Goal: Information Seeking & Learning: Compare options

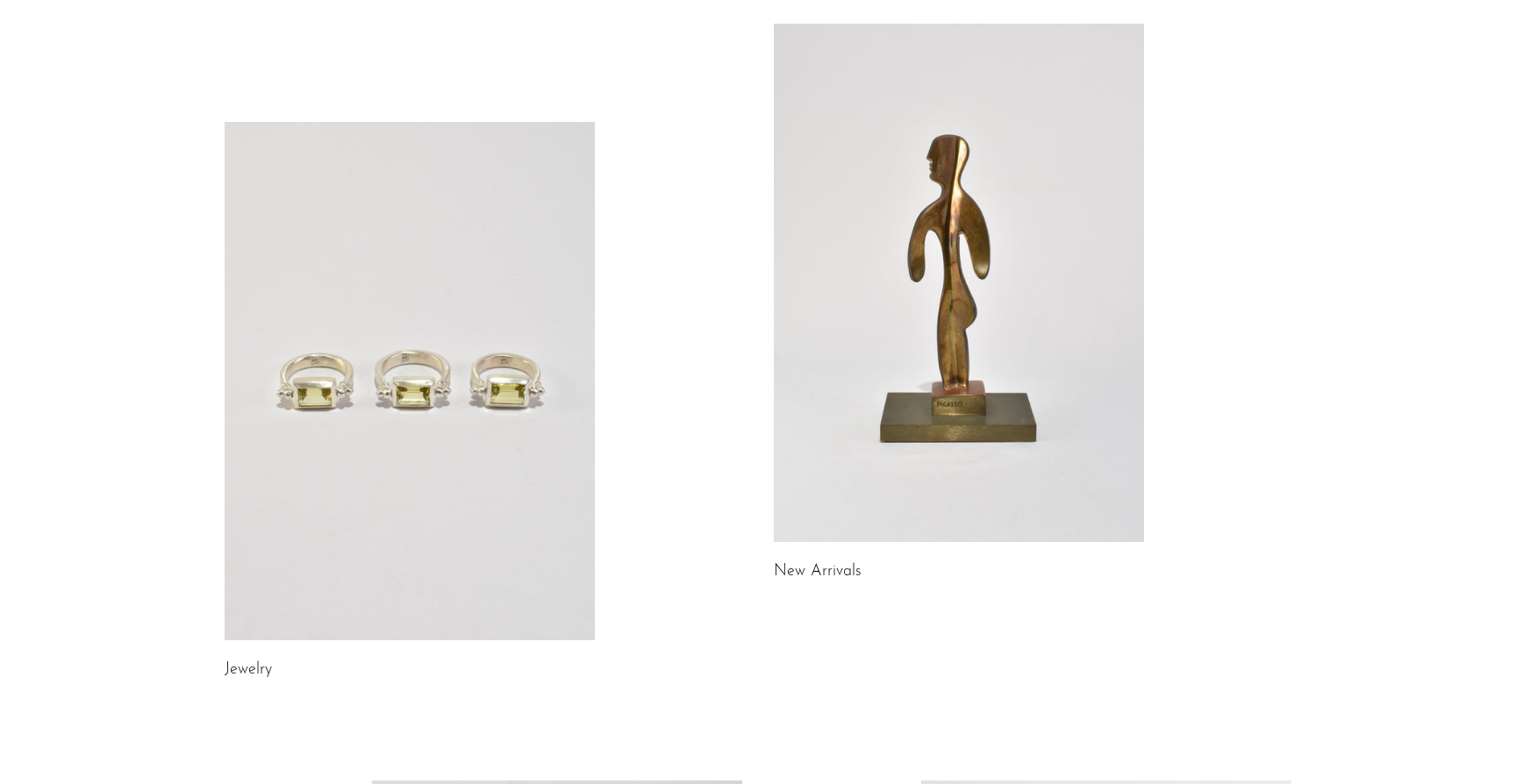
scroll to position [122, 0]
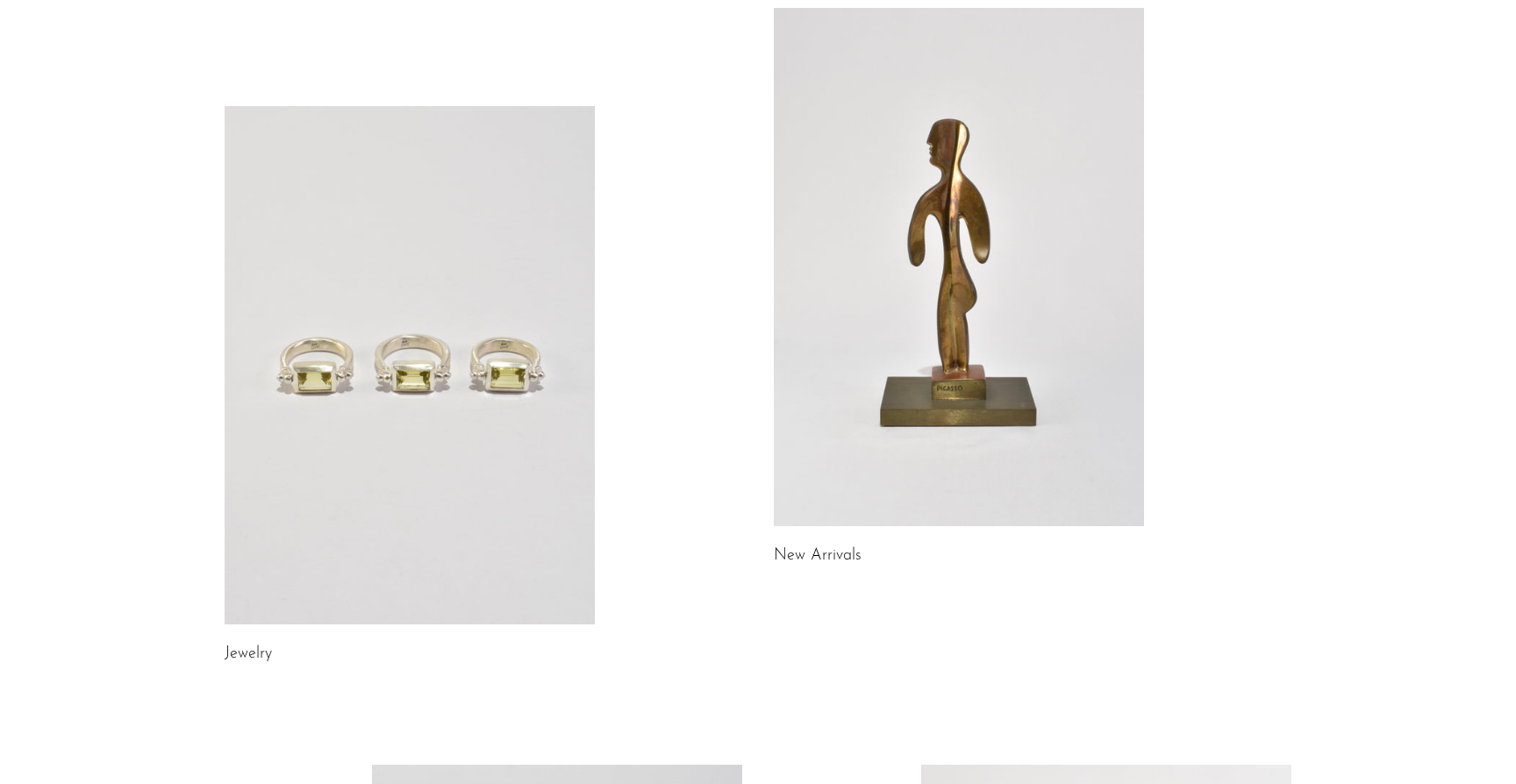
click at [515, 273] on link at bounding box center [409, 365] width 370 height 518
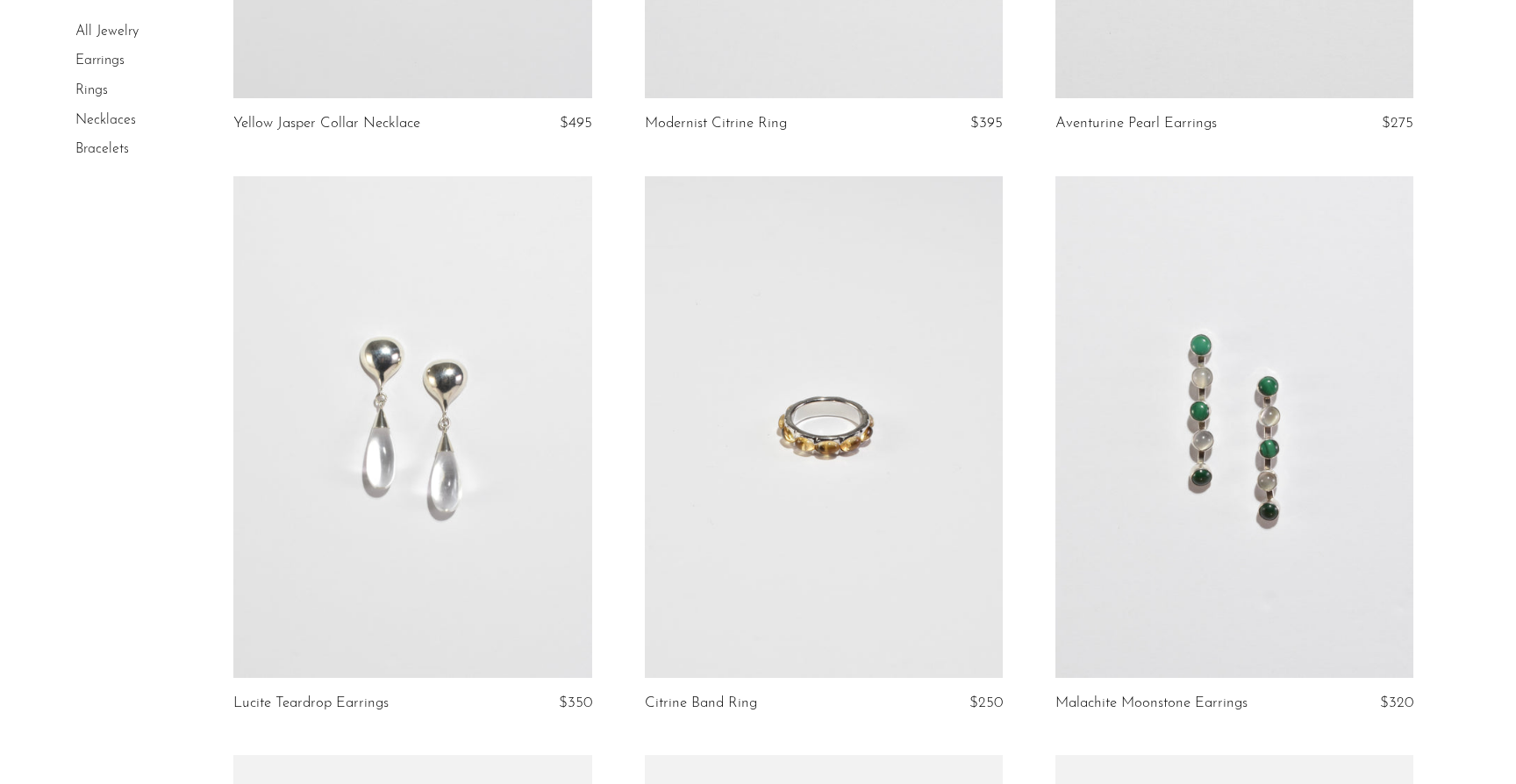
scroll to position [600, 0]
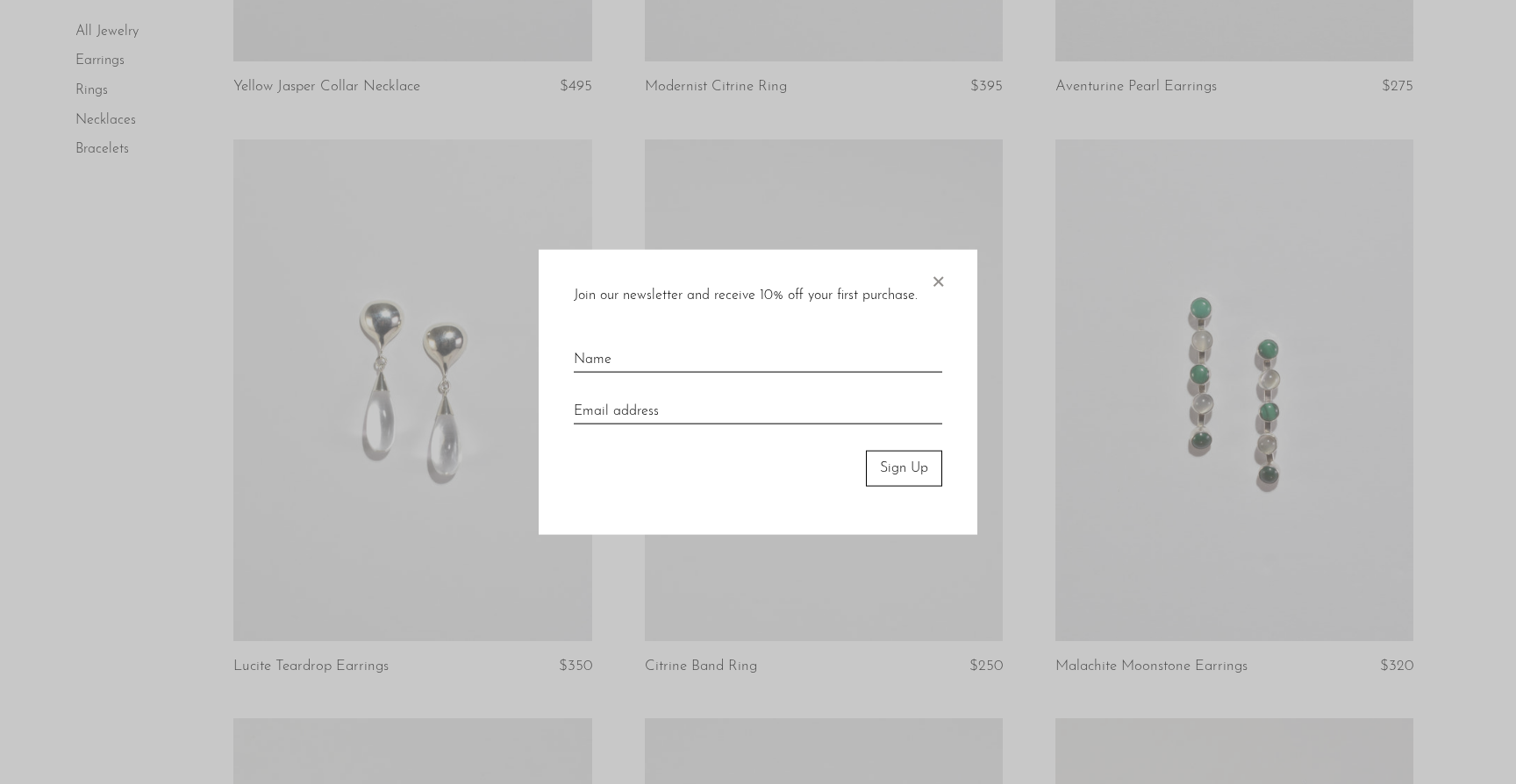
click at [938, 277] on span "×" at bounding box center [938, 278] width 17 height 56
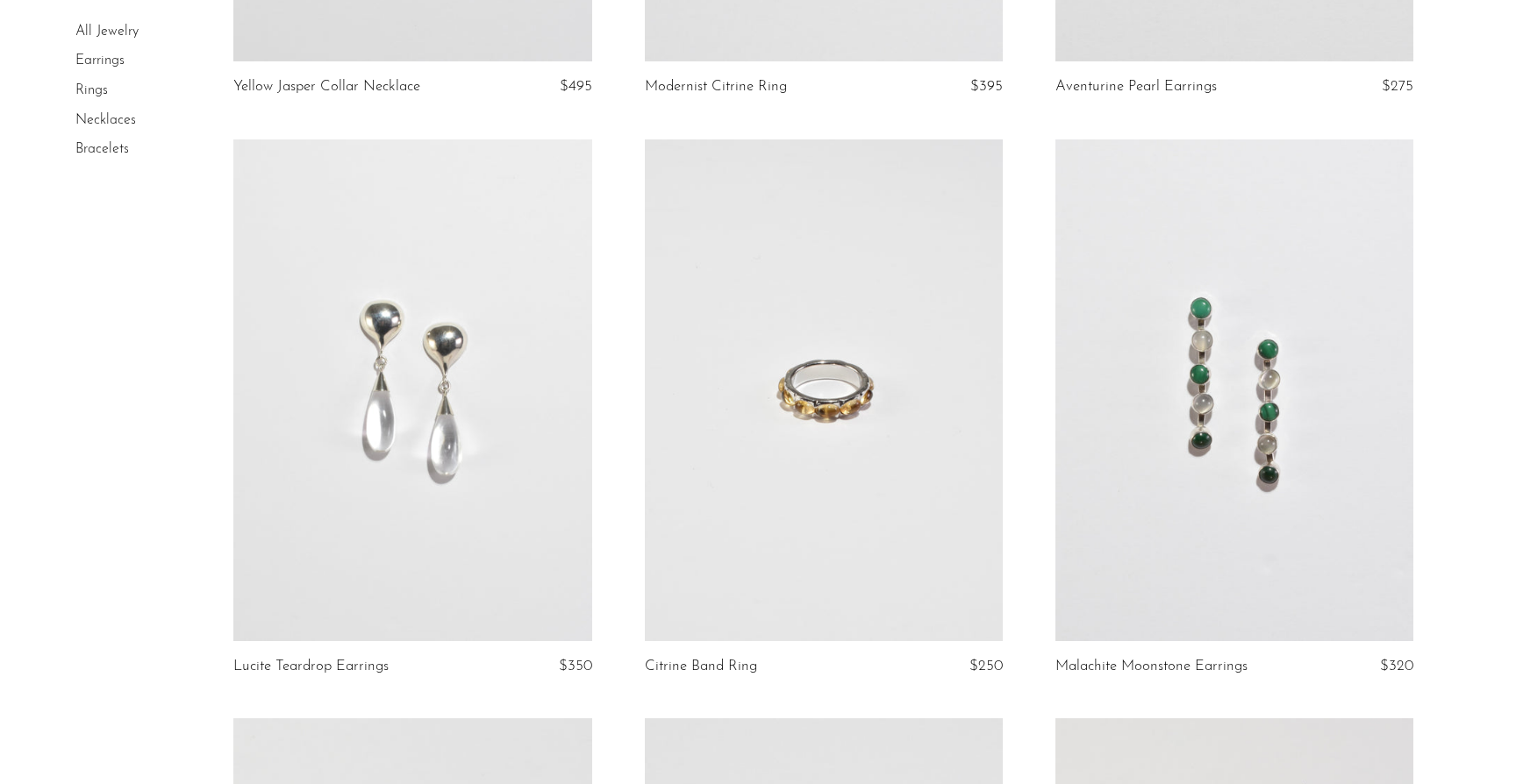
click at [446, 283] on link at bounding box center [412, 390] width 358 height 502
click at [1241, 444] on link at bounding box center [1234, 390] width 358 height 502
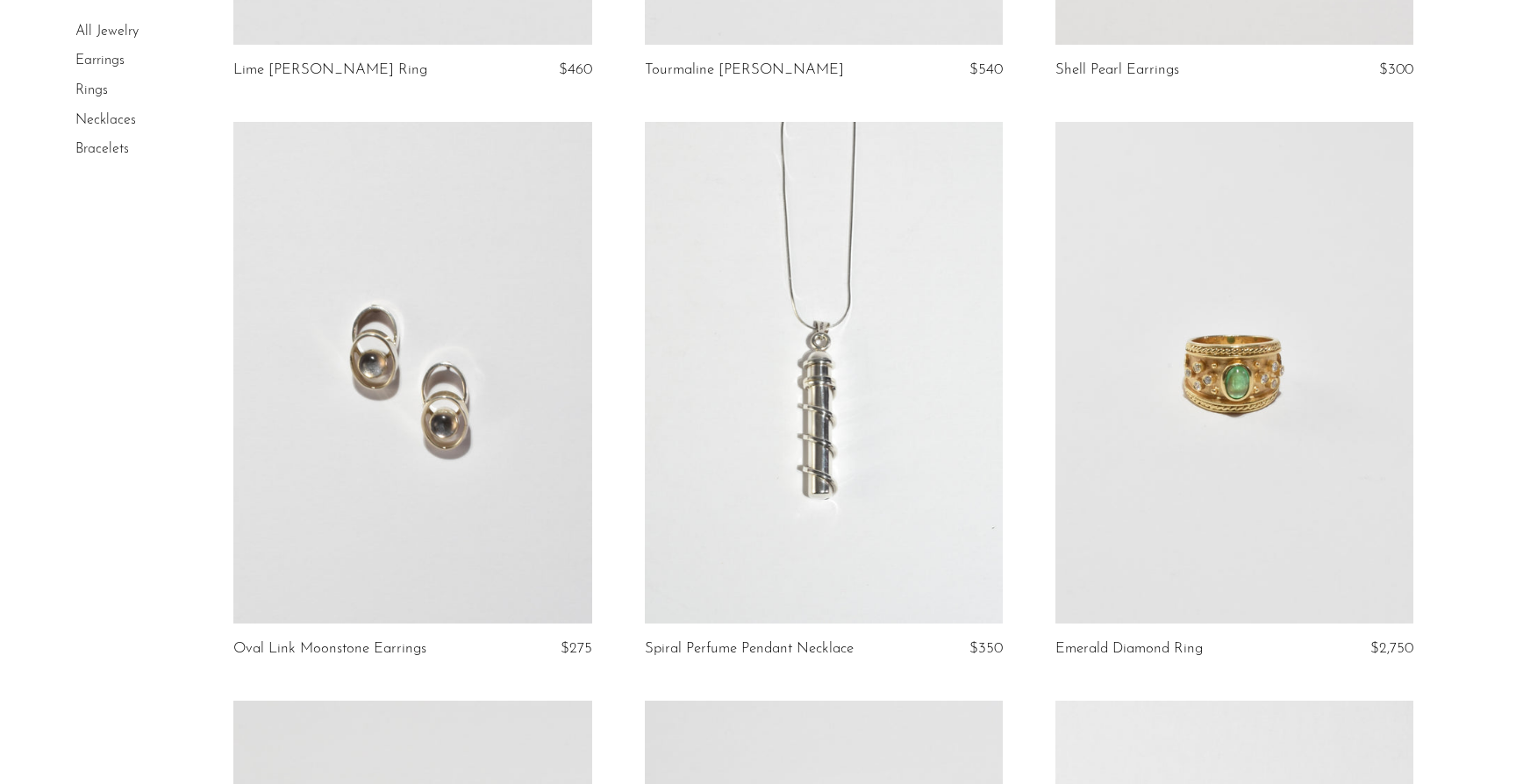
scroll to position [1897, 0]
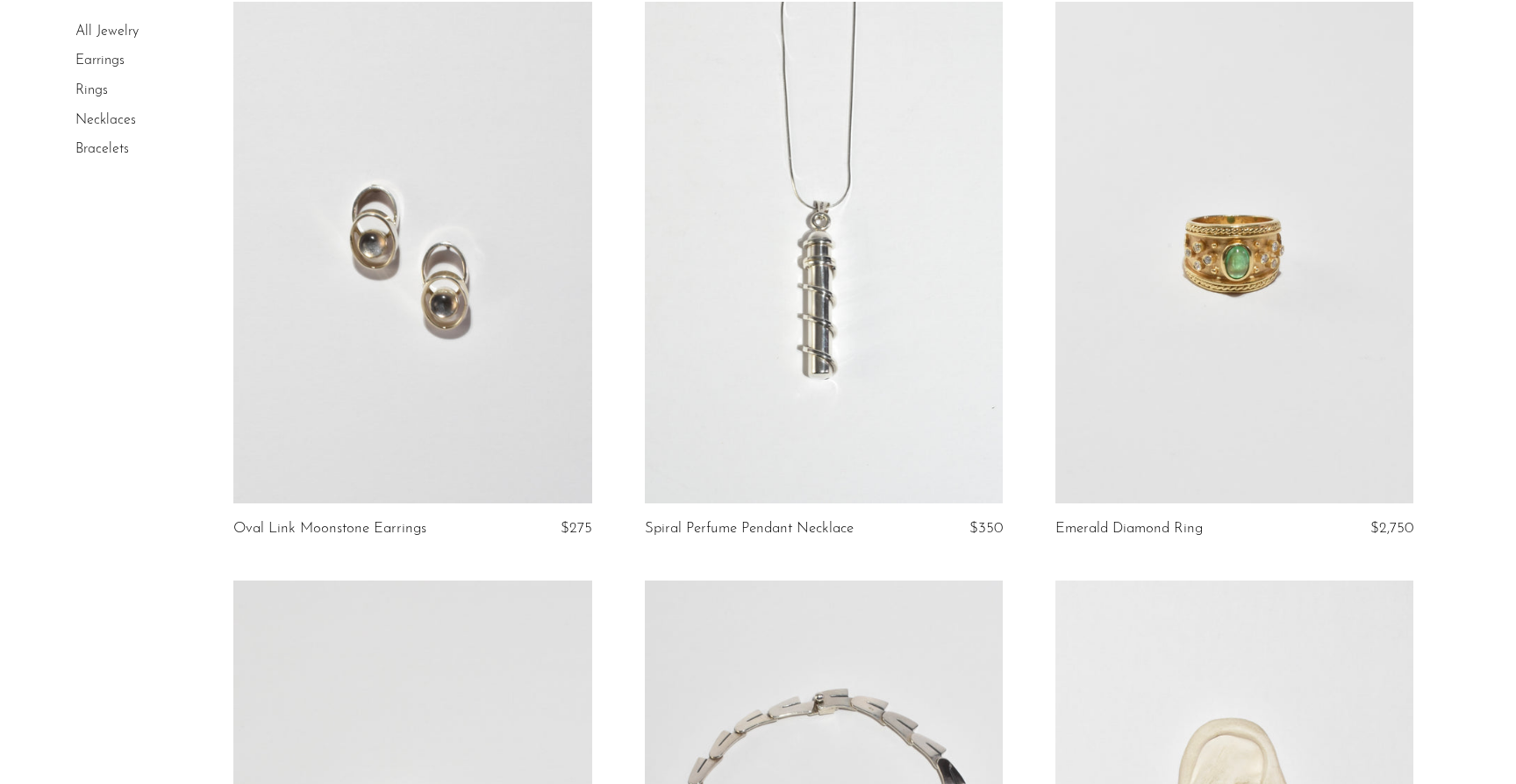
click at [676, 232] on link at bounding box center [824, 252] width 358 height 502
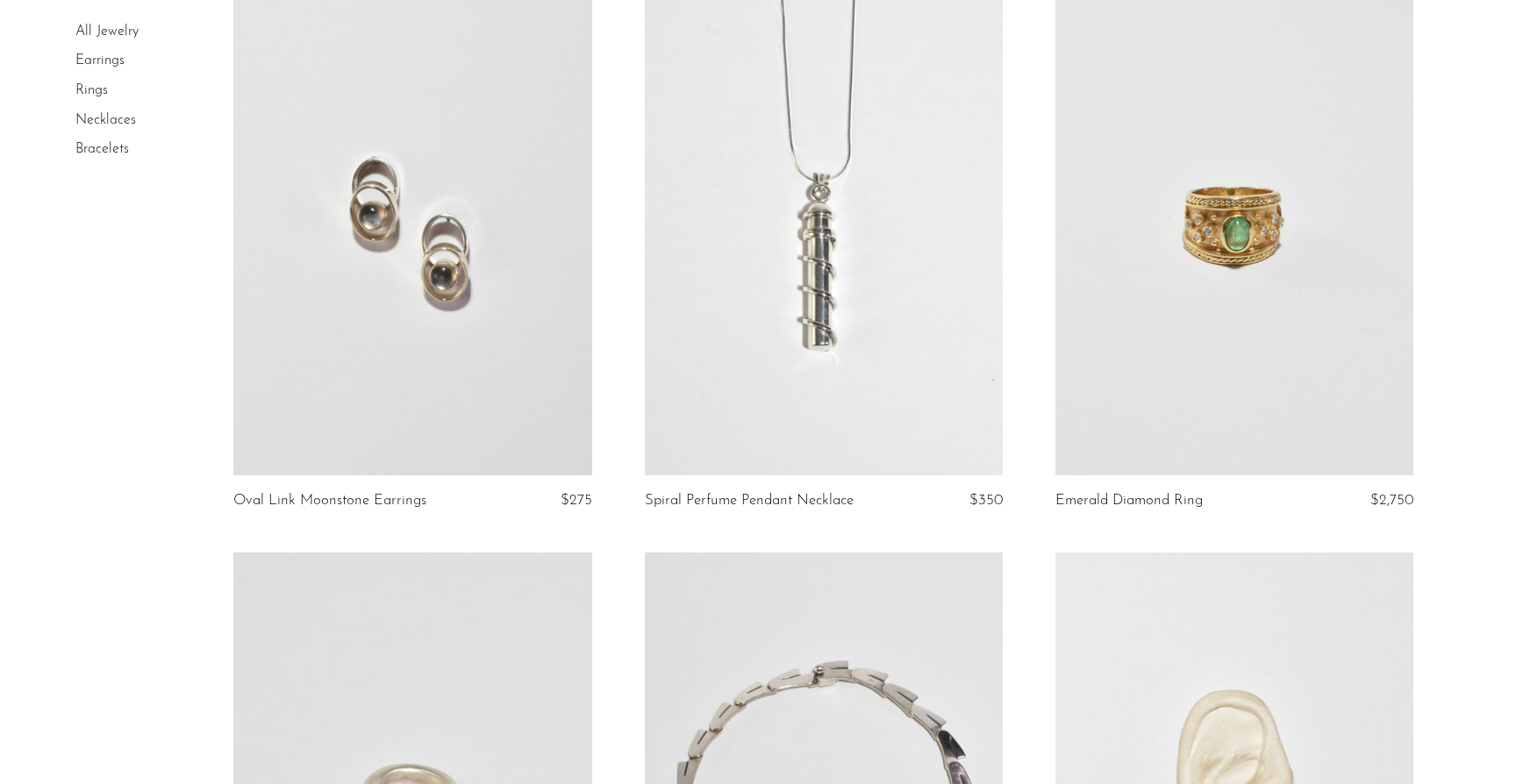
scroll to position [1925, 0]
click at [452, 284] on link at bounding box center [412, 223] width 358 height 502
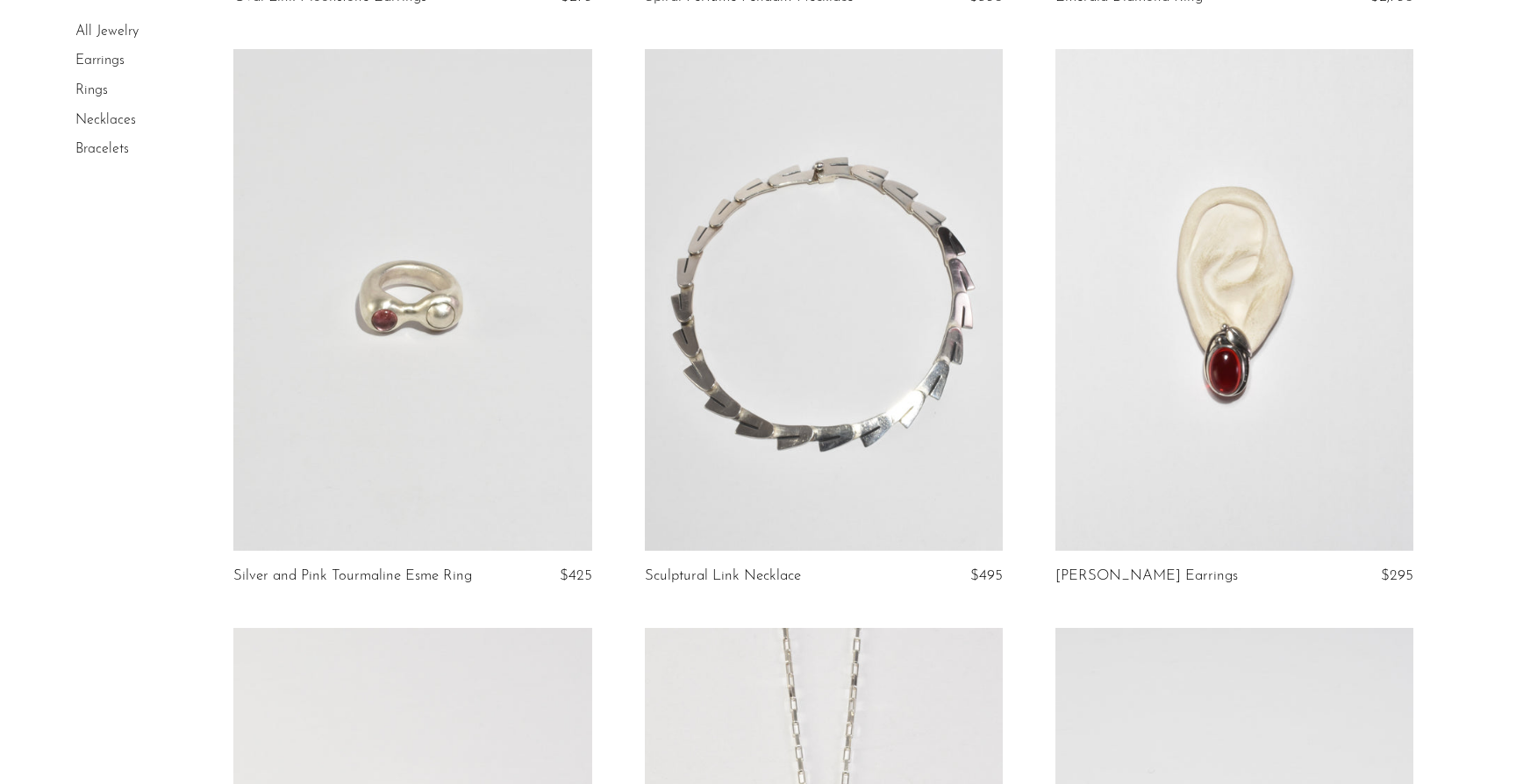
scroll to position [2431, 0]
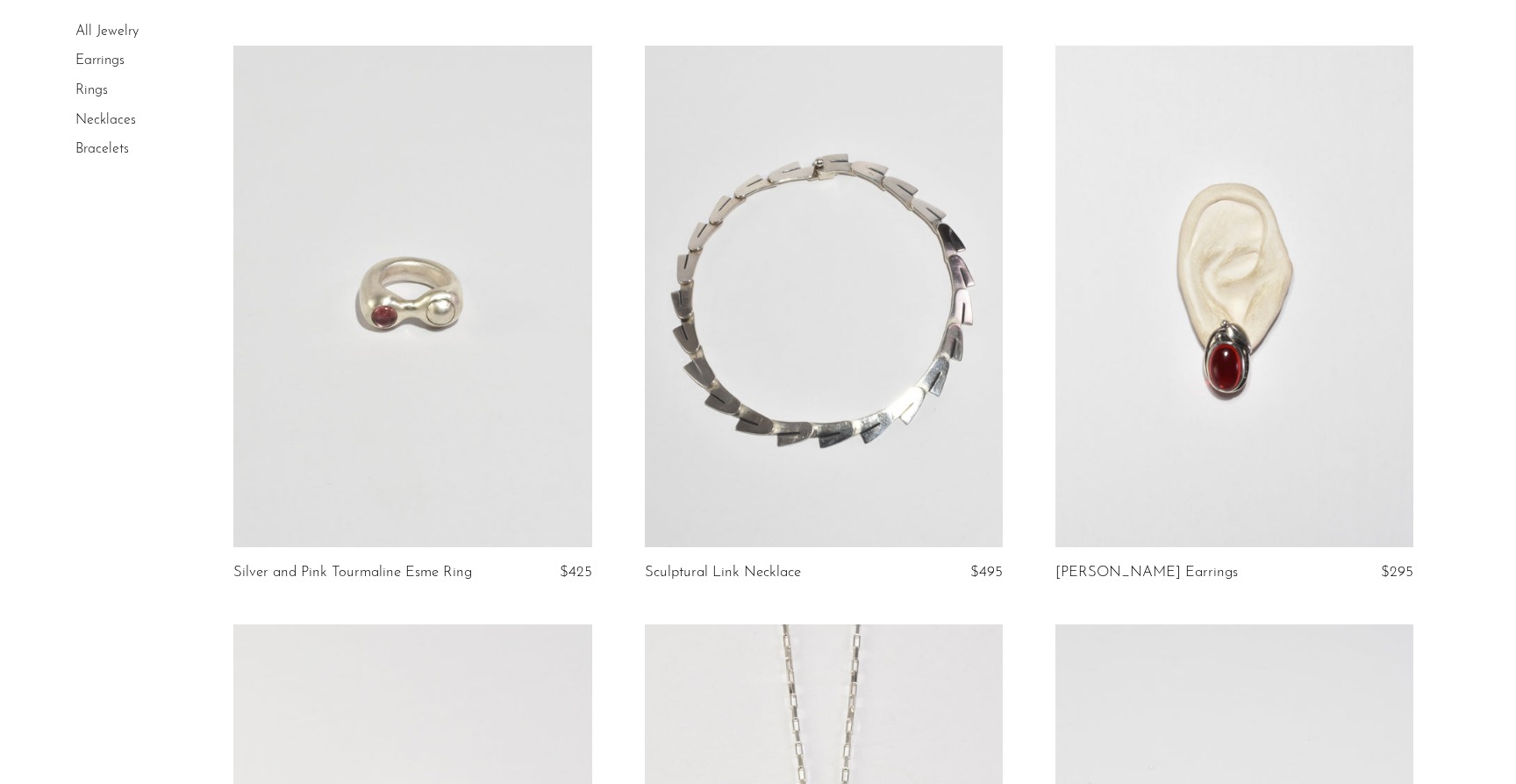
click at [790, 355] on link at bounding box center [824, 296] width 358 height 502
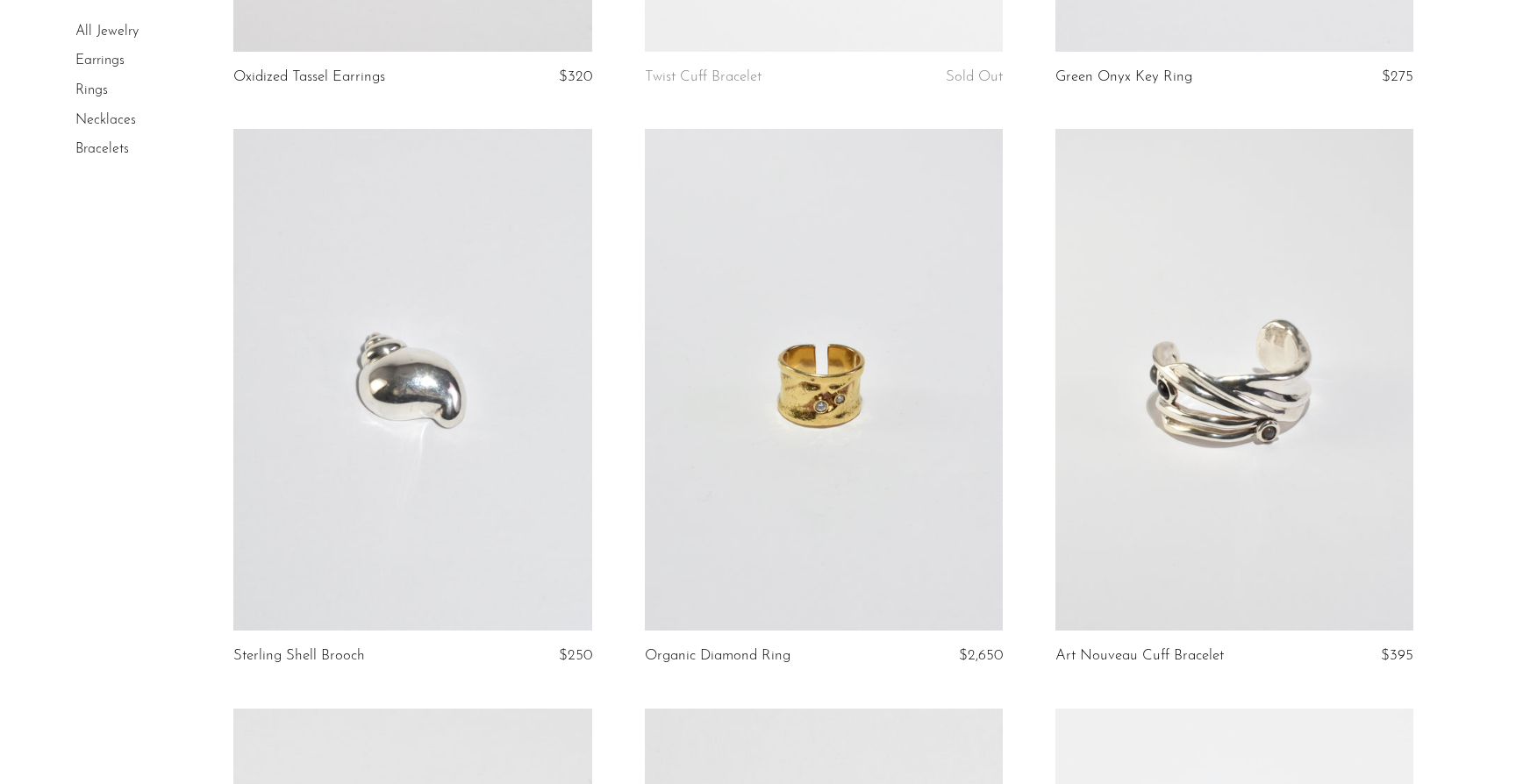
scroll to position [4683, 0]
click at [1372, 336] on link at bounding box center [1234, 377] width 358 height 502
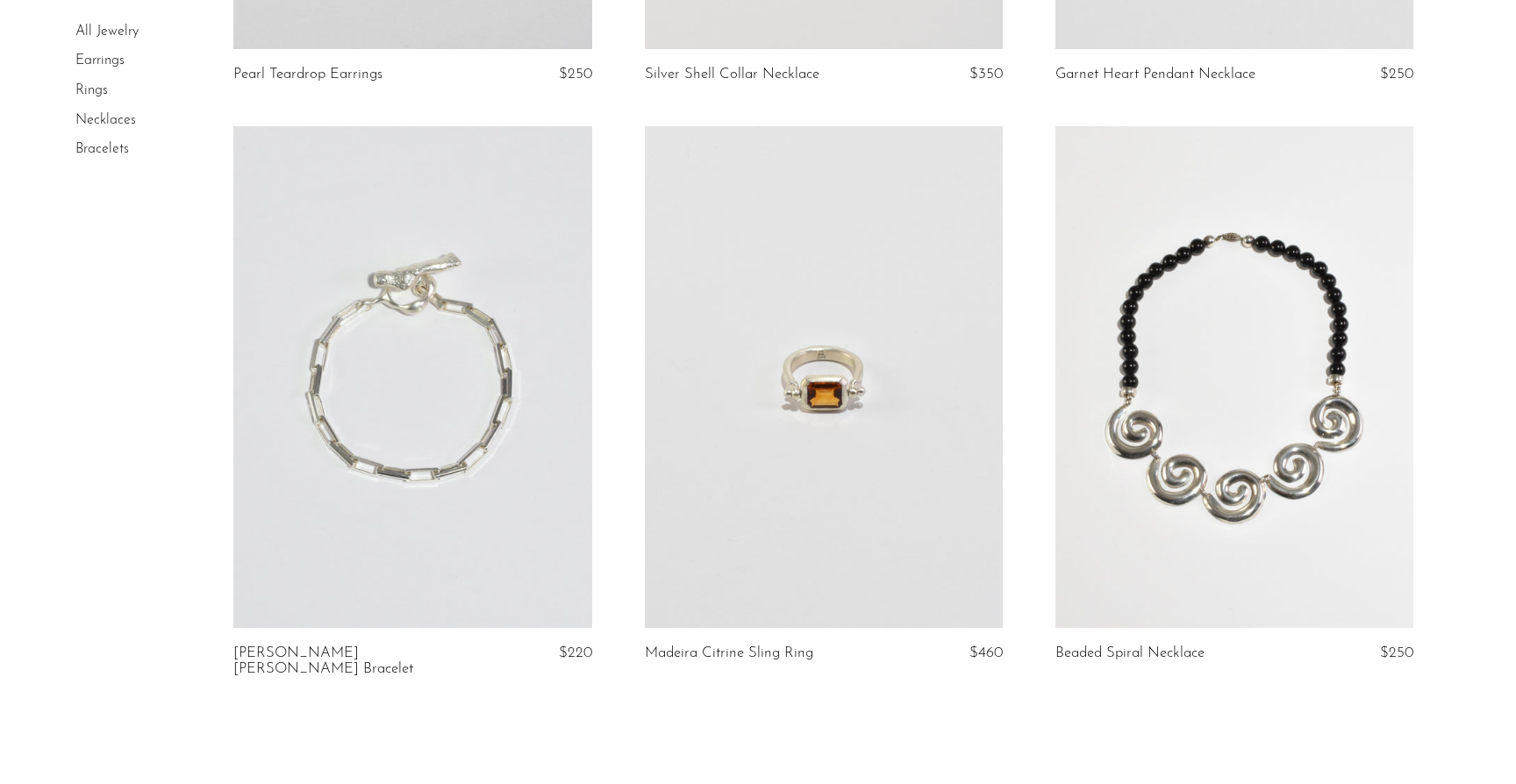
scroll to position [6527, 0]
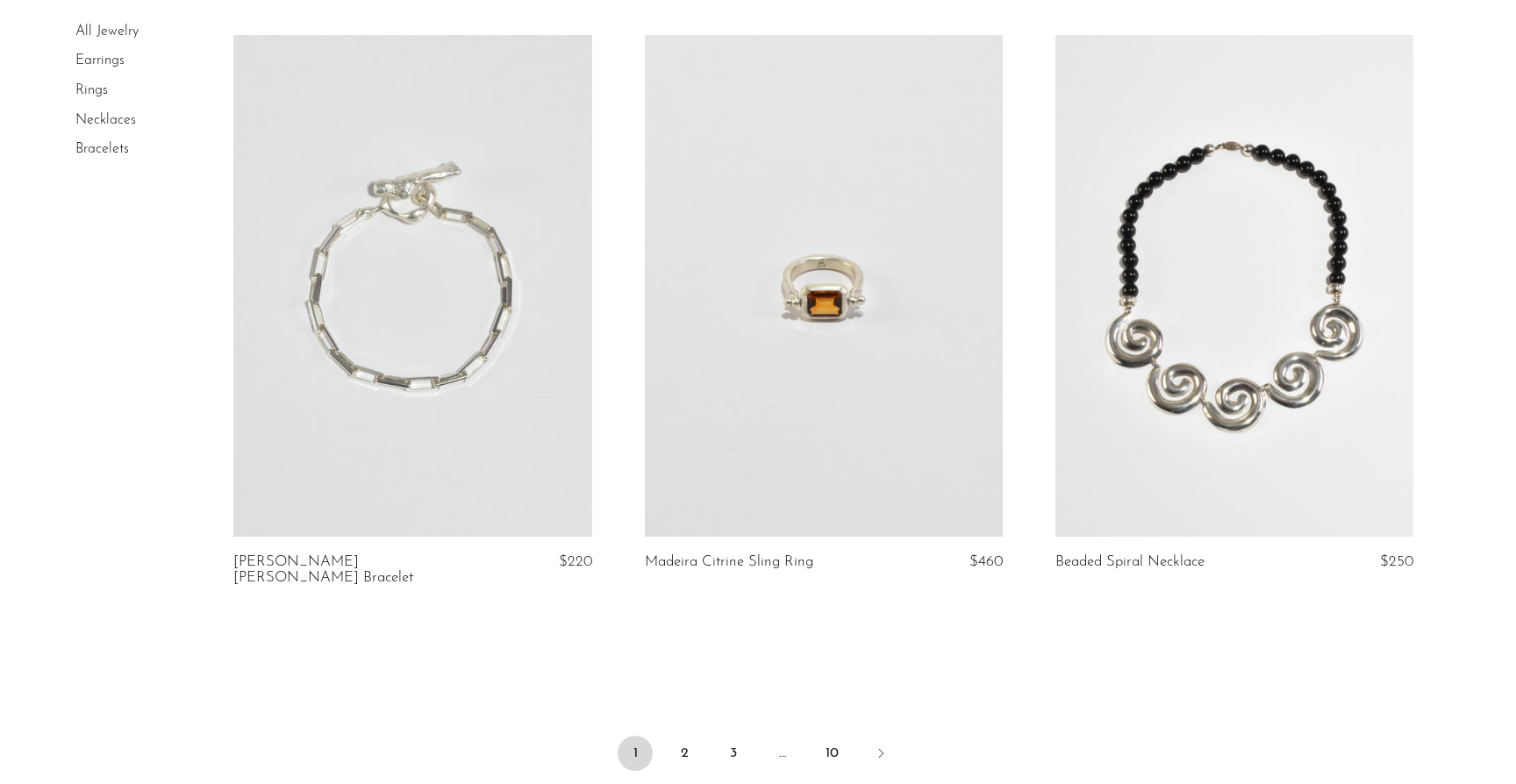
click at [321, 495] on link at bounding box center [412, 285] width 358 height 502
click at [677, 736] on link "2" at bounding box center [685, 753] width 35 height 35
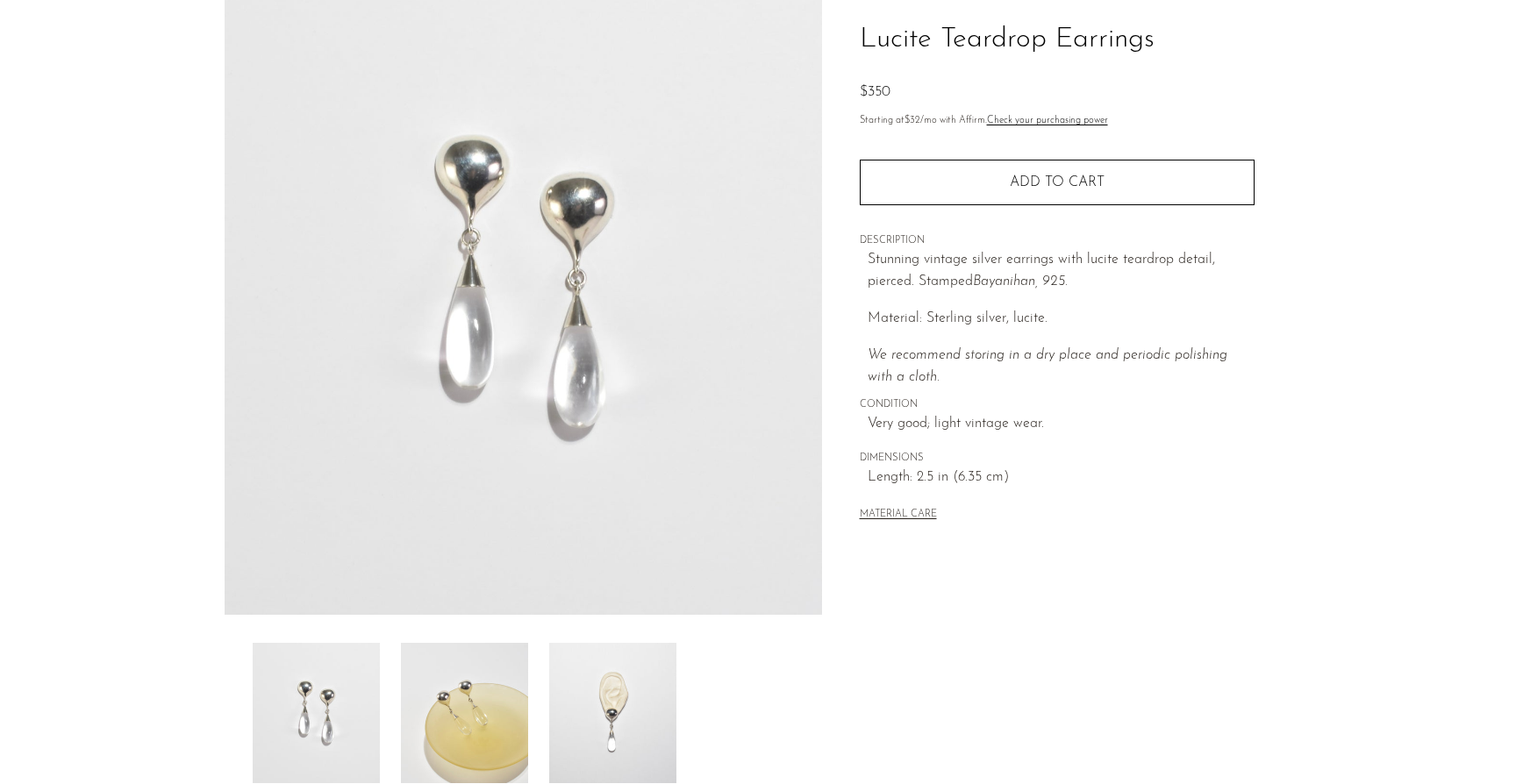
scroll to position [358, 0]
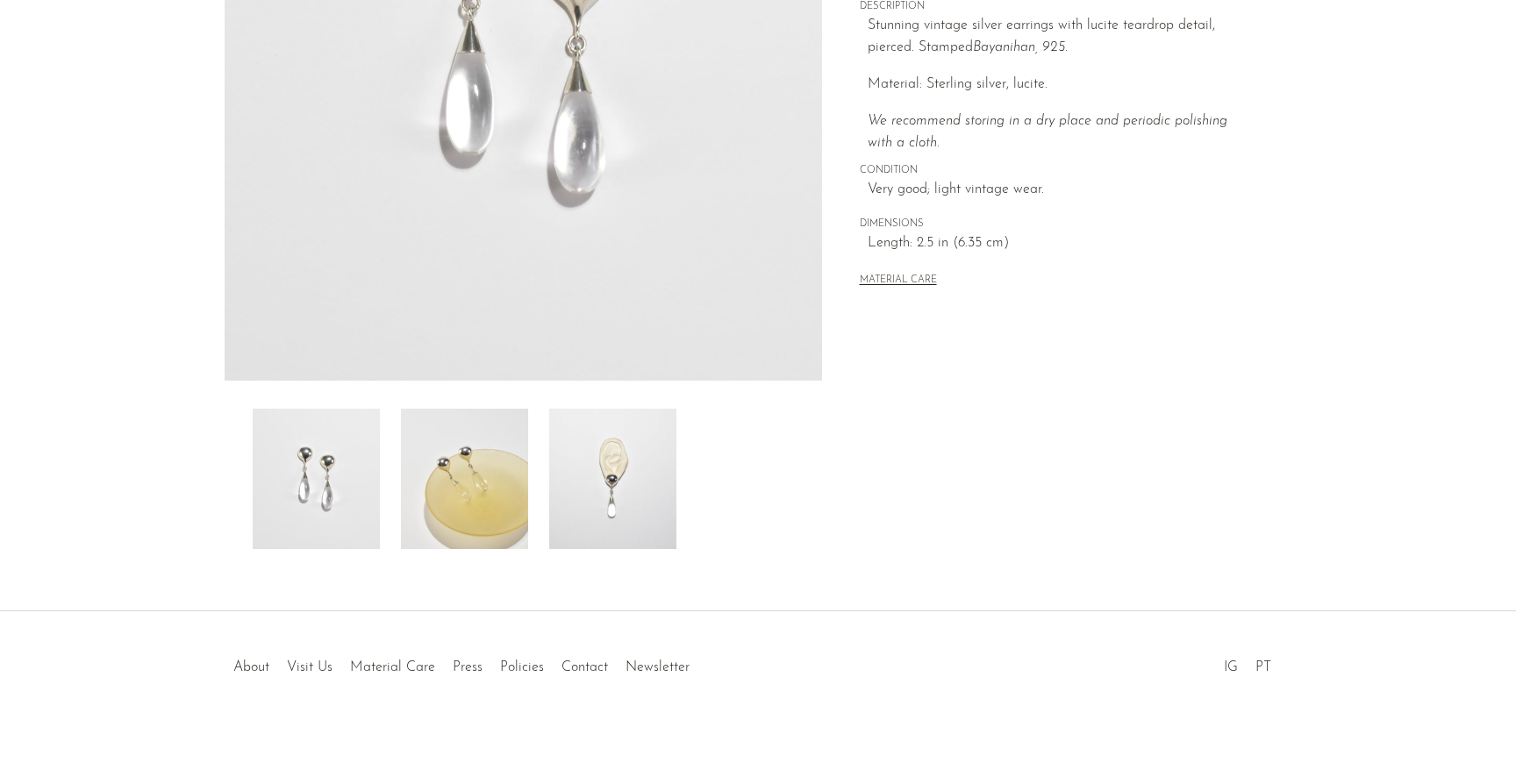
click at [509, 444] on img at bounding box center [465, 479] width 128 height 140
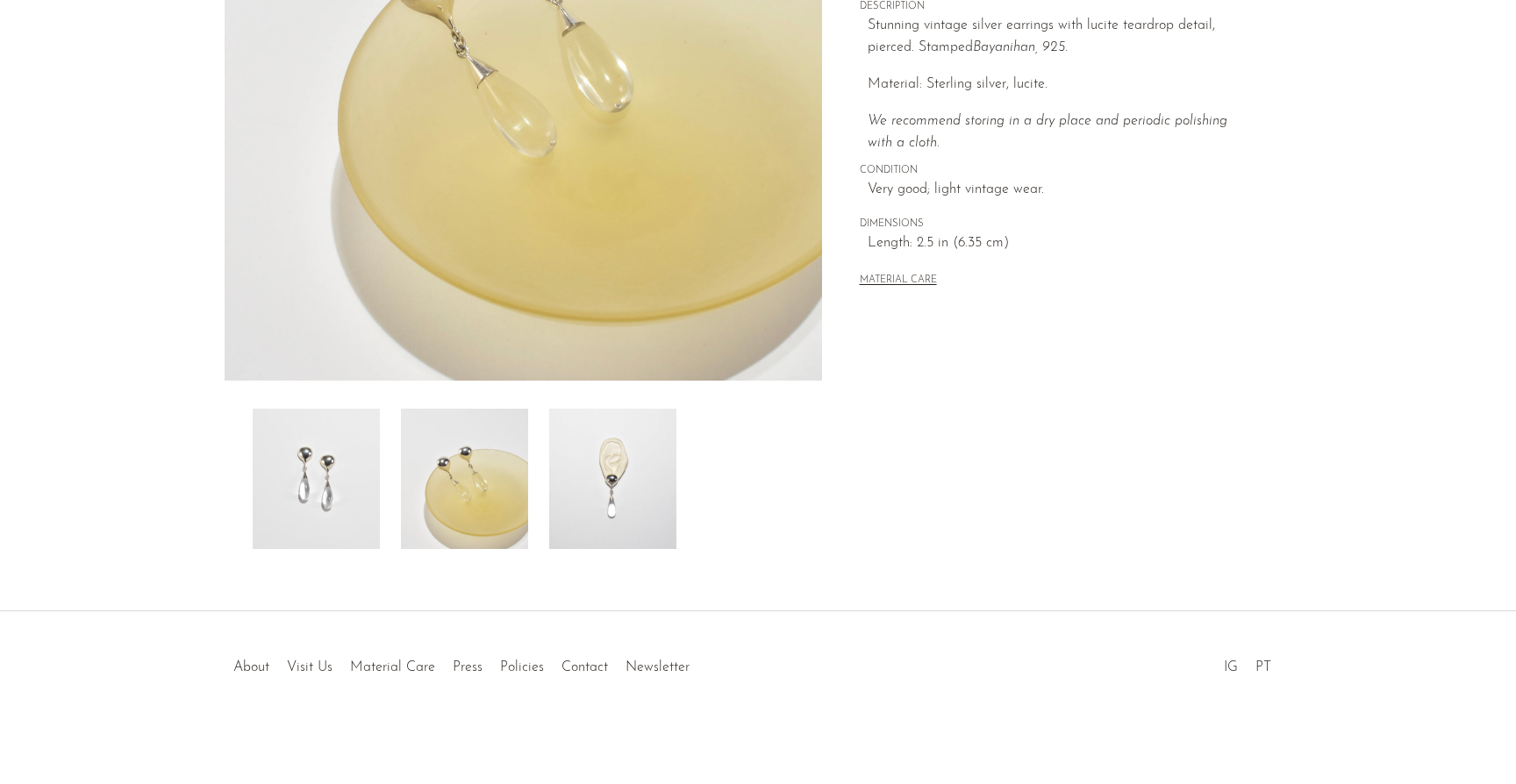
click at [609, 450] on img at bounding box center [613, 479] width 128 height 140
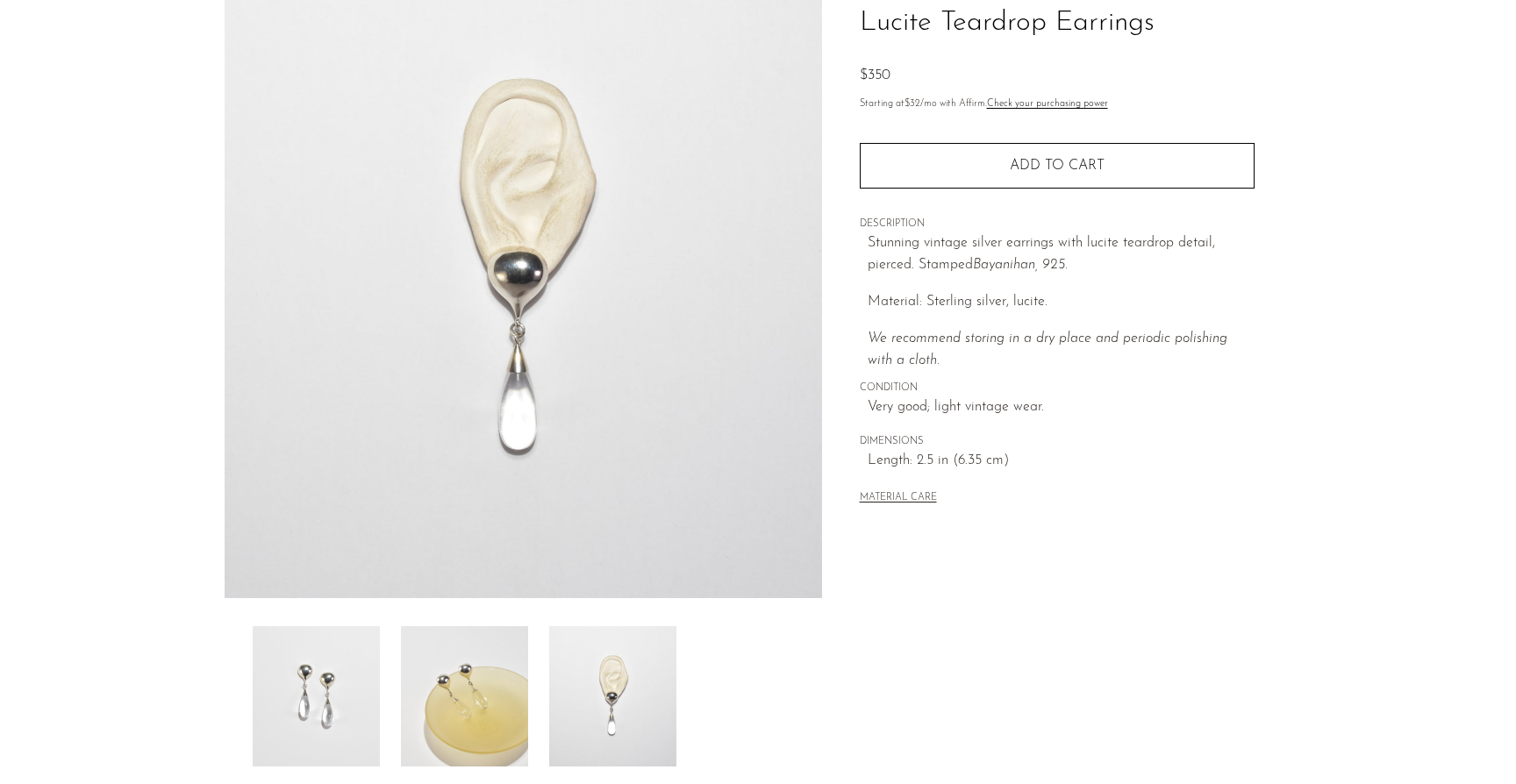
scroll to position [49, 0]
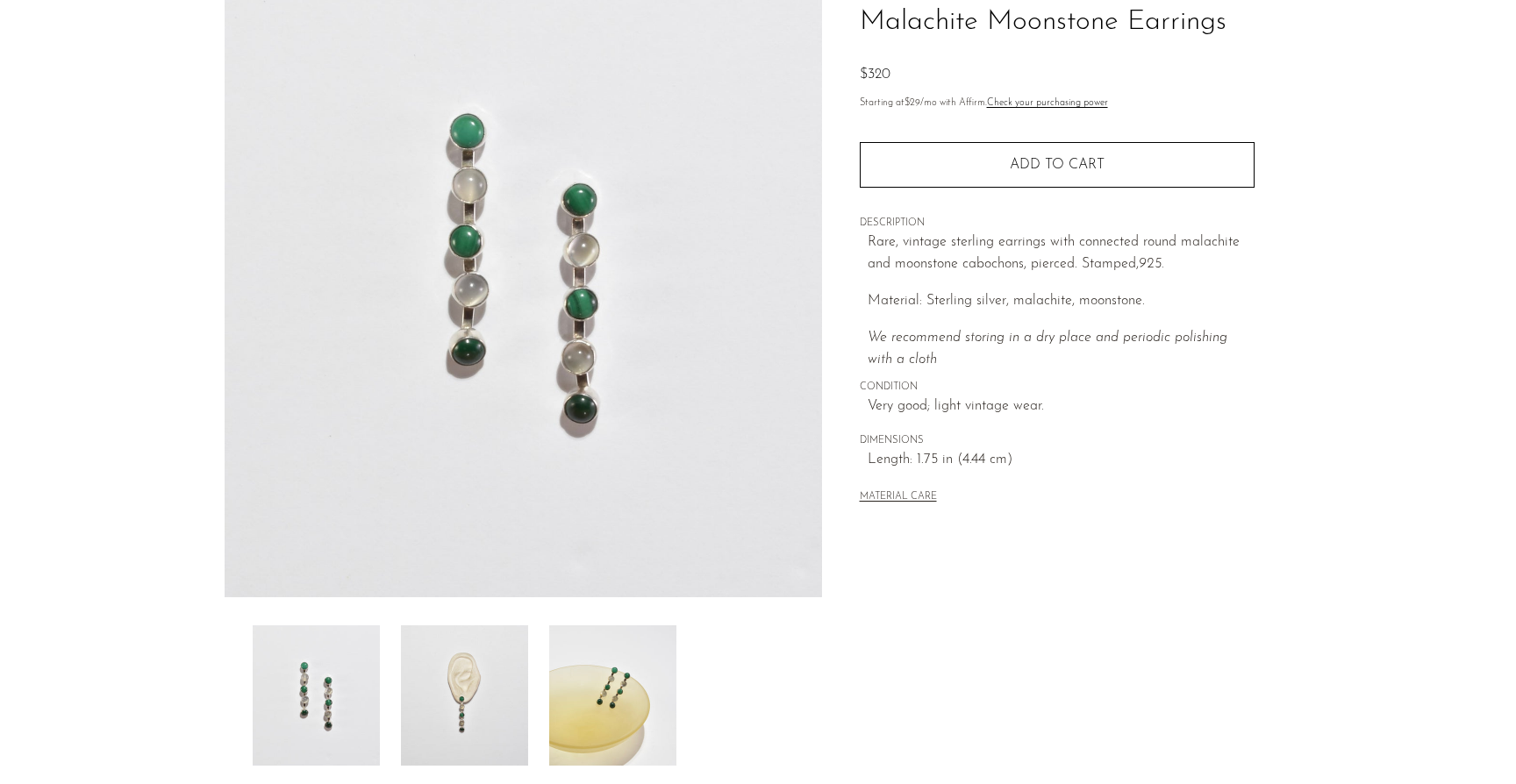
scroll to position [155, 0]
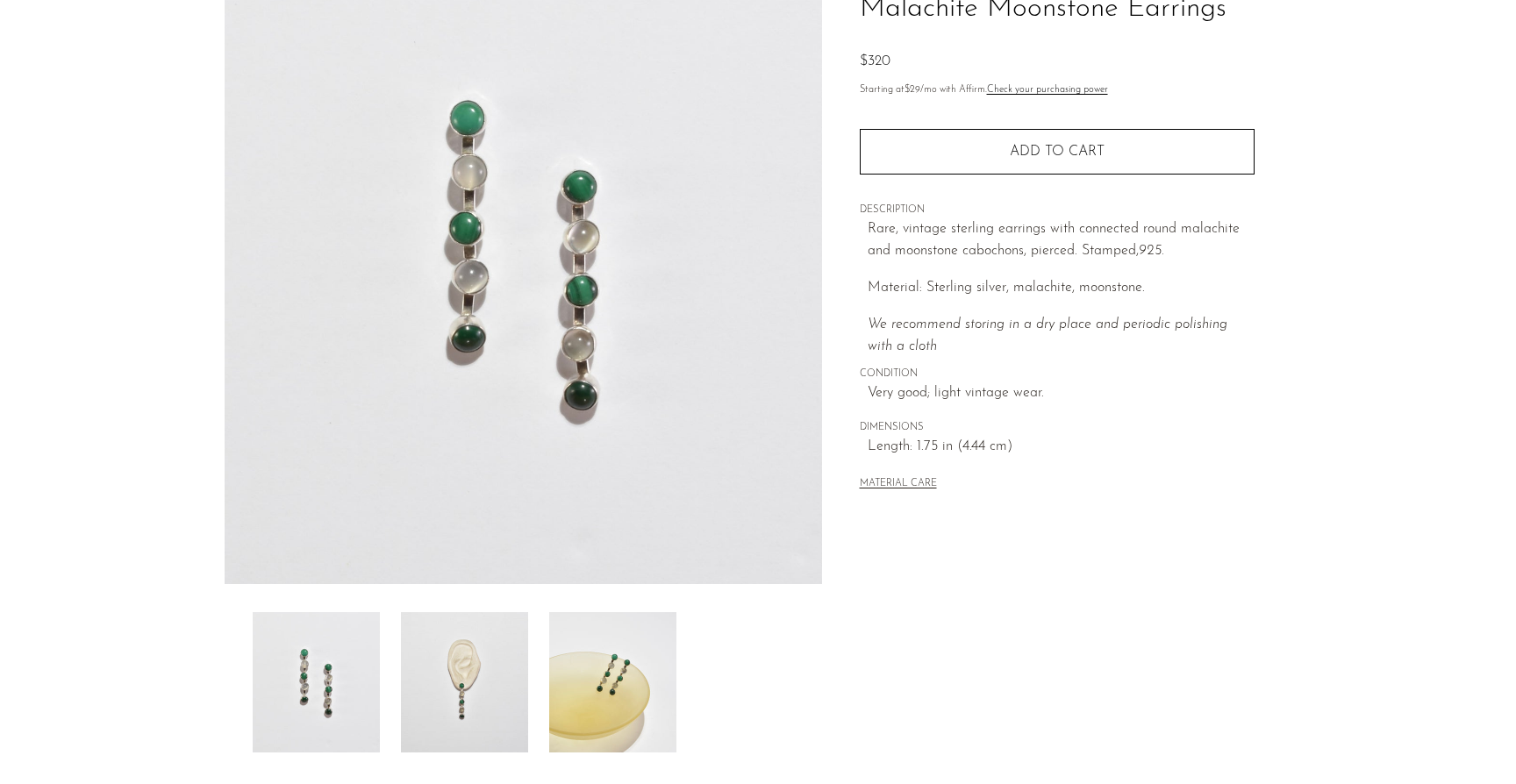
click at [640, 676] on img at bounding box center [613, 682] width 128 height 140
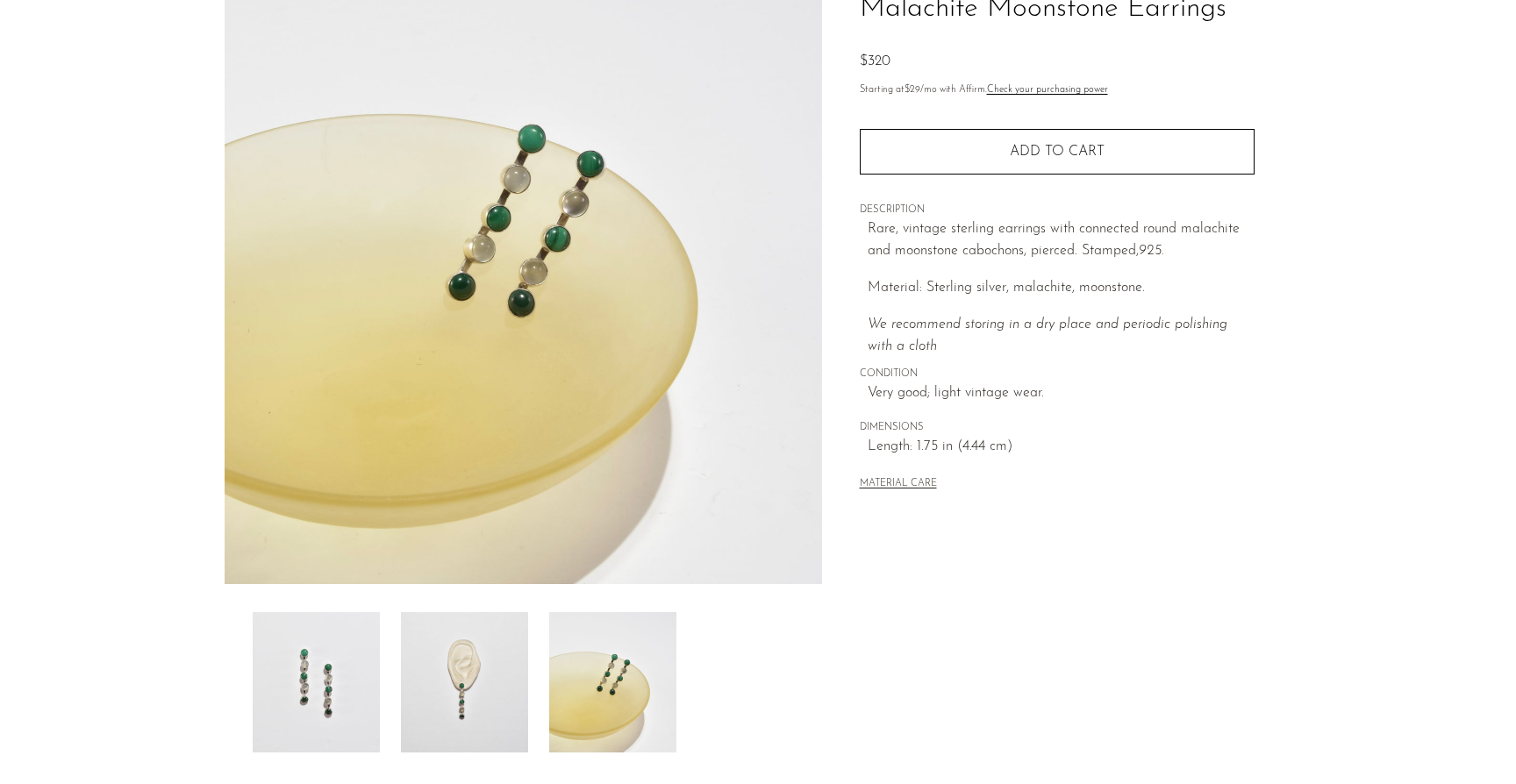
click at [501, 646] on img at bounding box center [465, 682] width 128 height 140
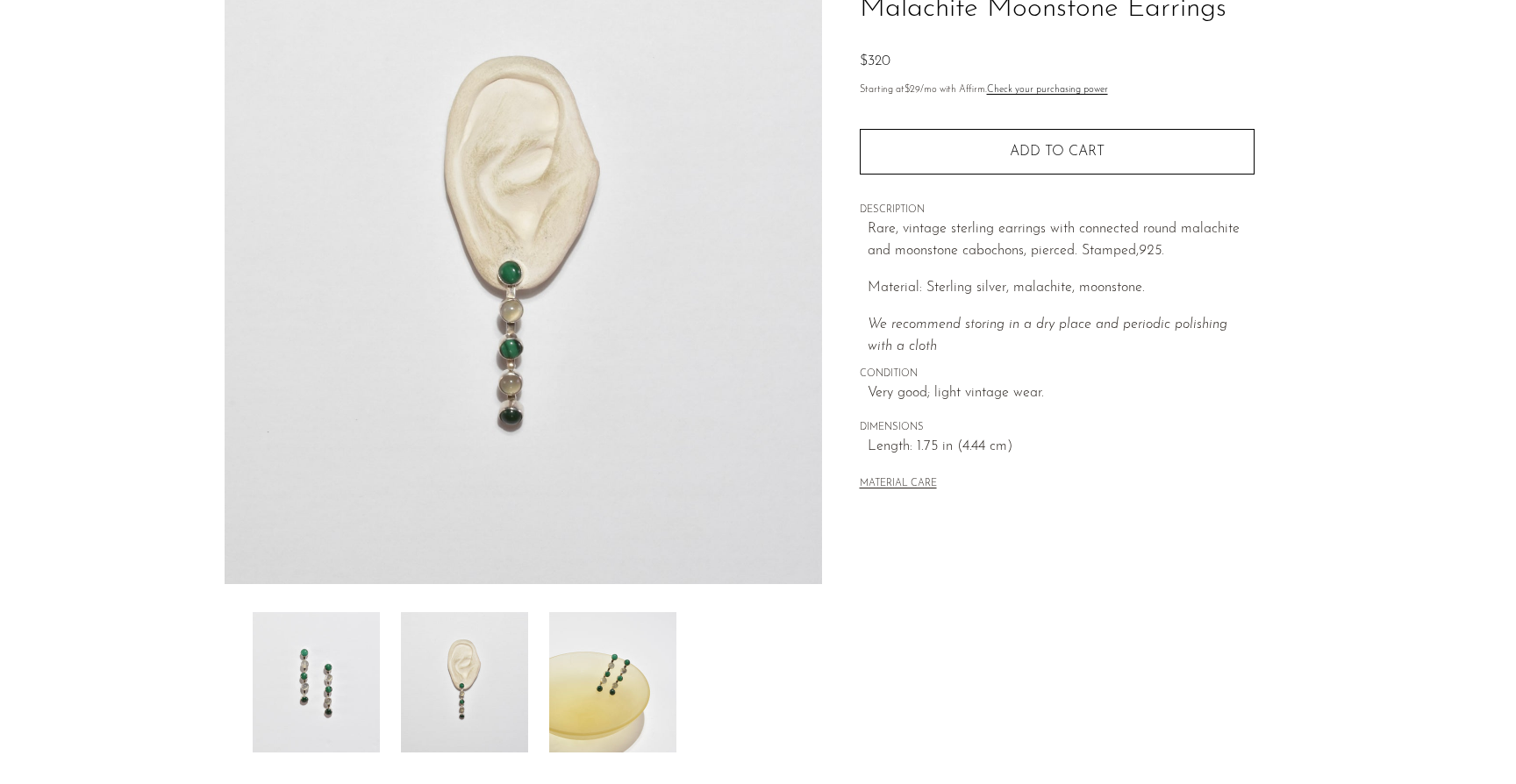
click at [634, 657] on img at bounding box center [613, 682] width 128 height 140
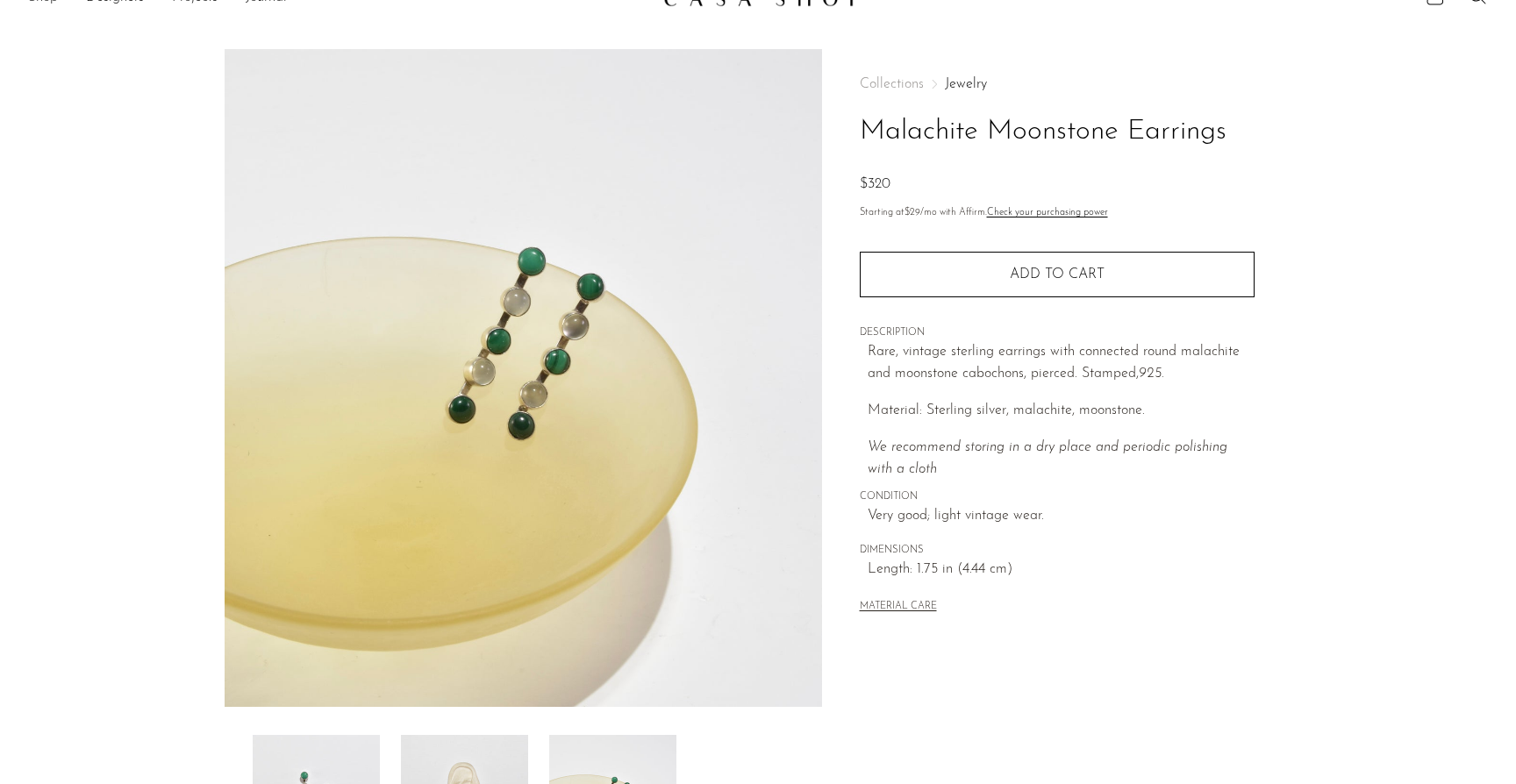
scroll to position [0, 0]
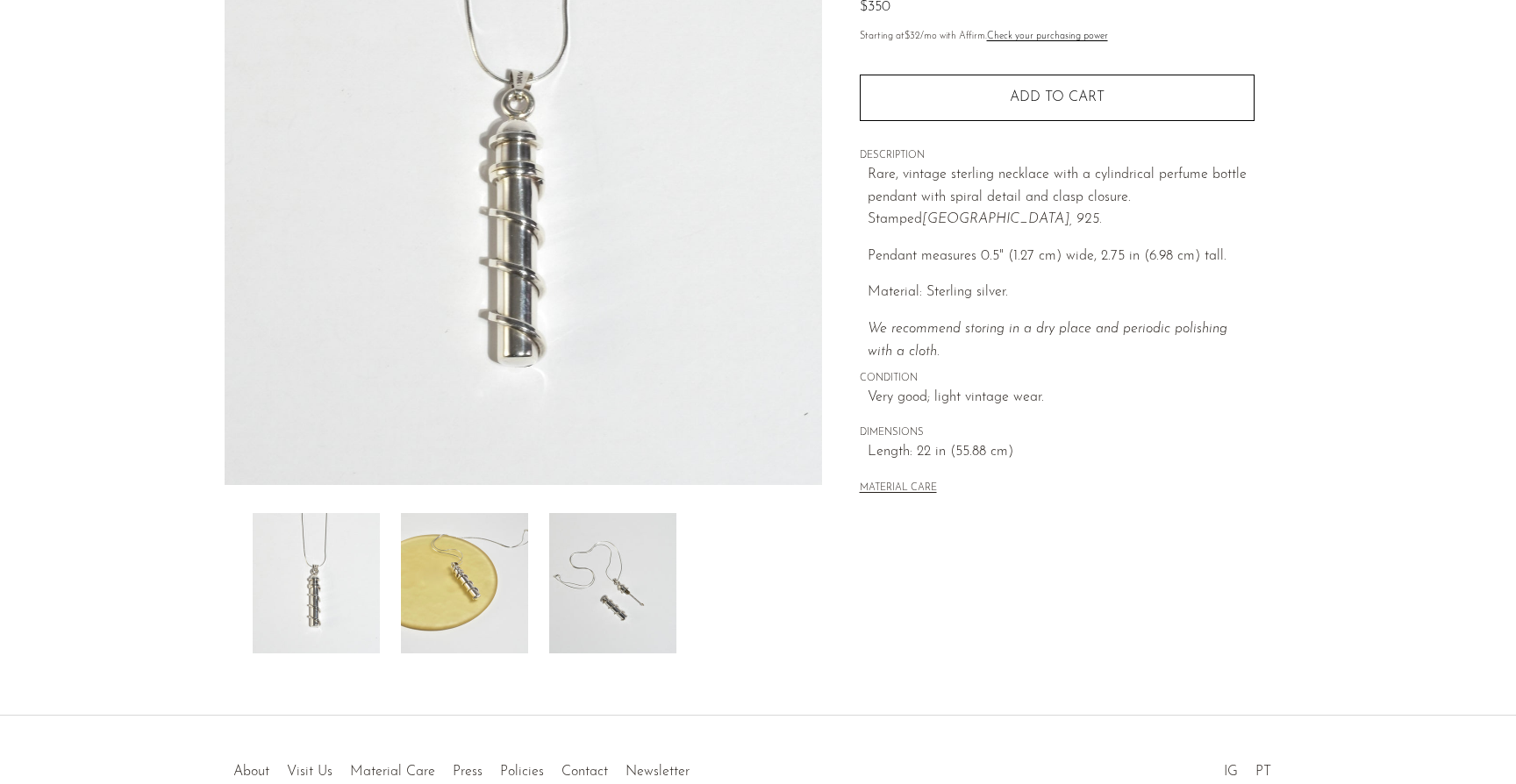
scroll to position [358, 0]
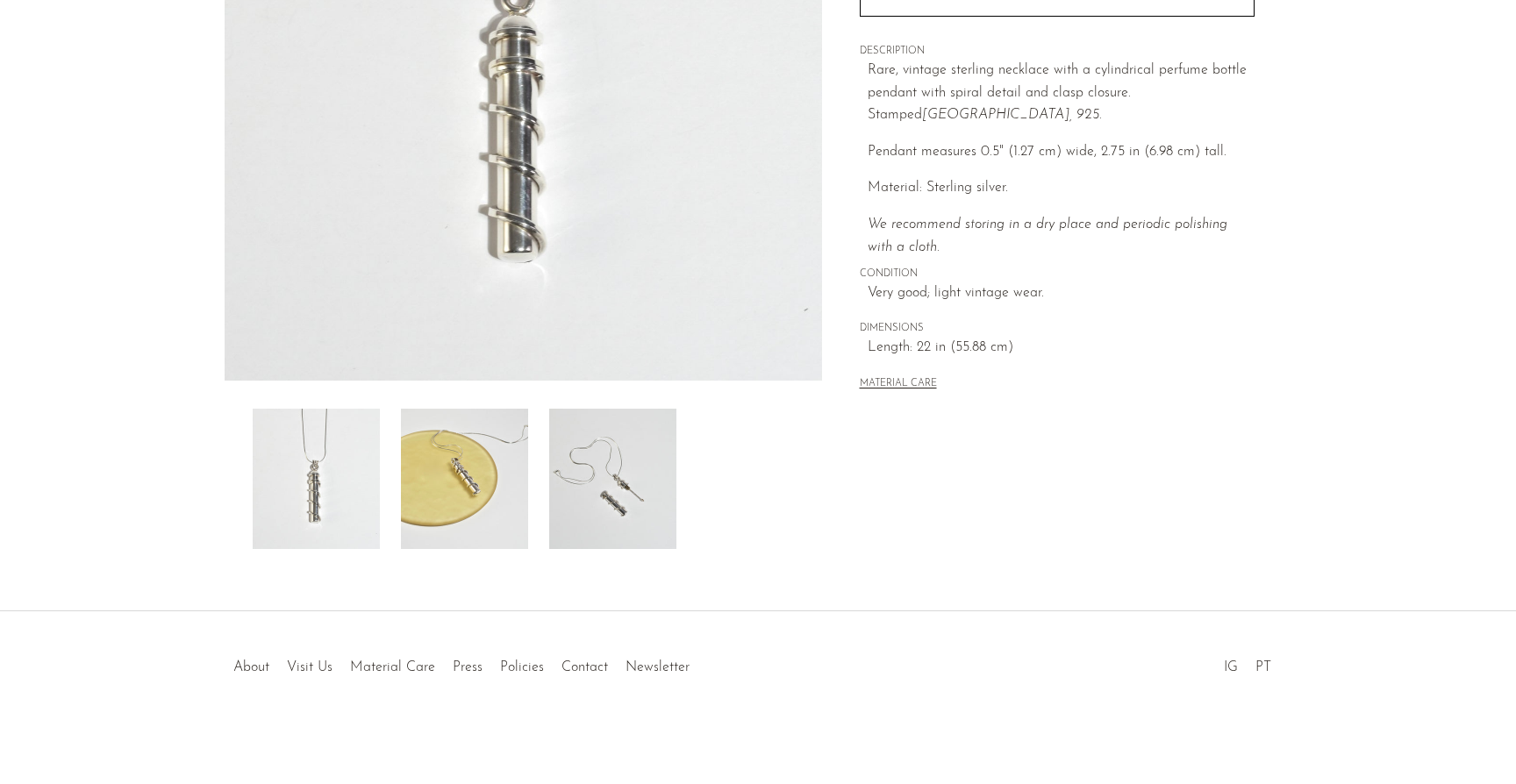
click at [601, 498] on img at bounding box center [613, 479] width 128 height 140
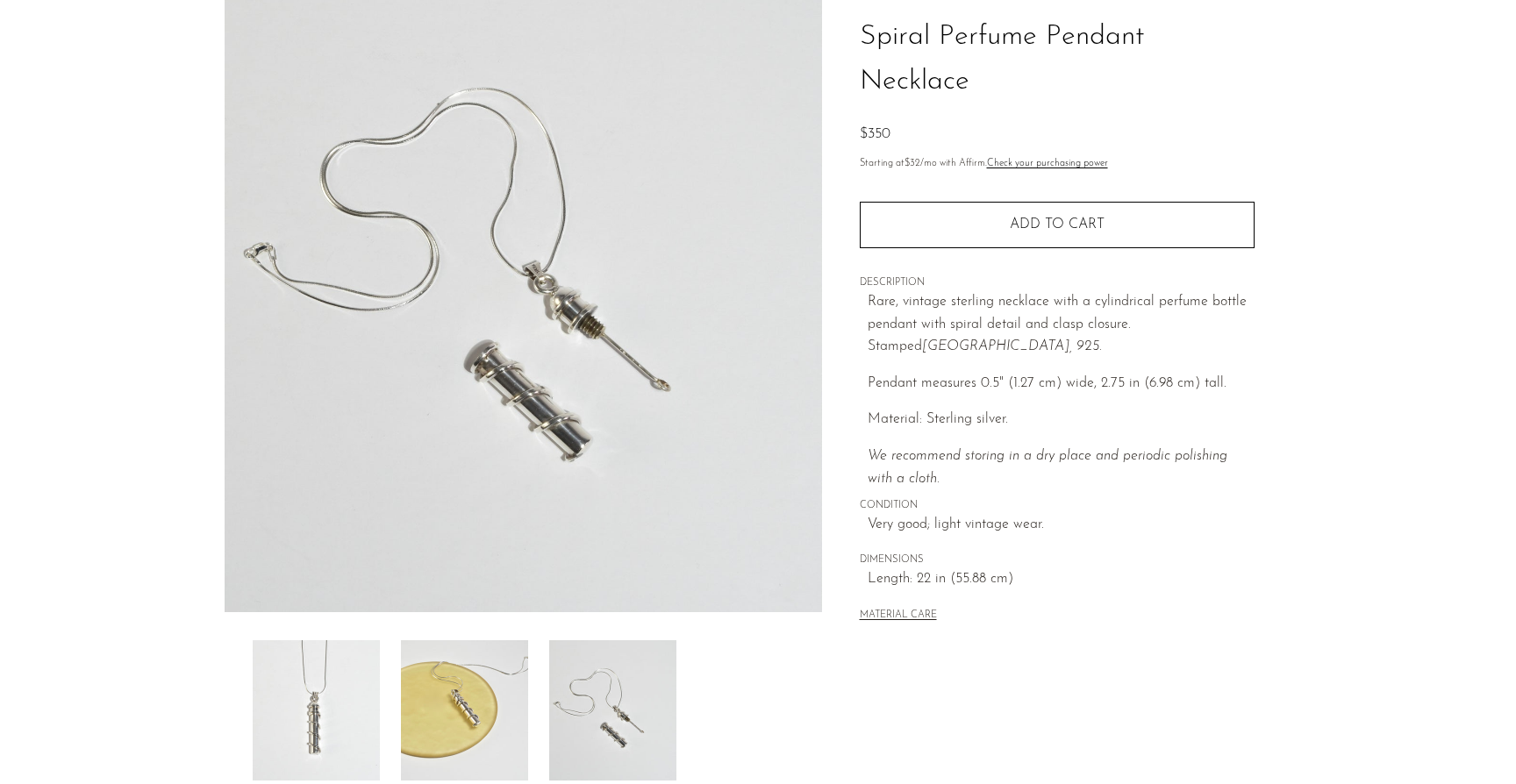
scroll to position [108, 0]
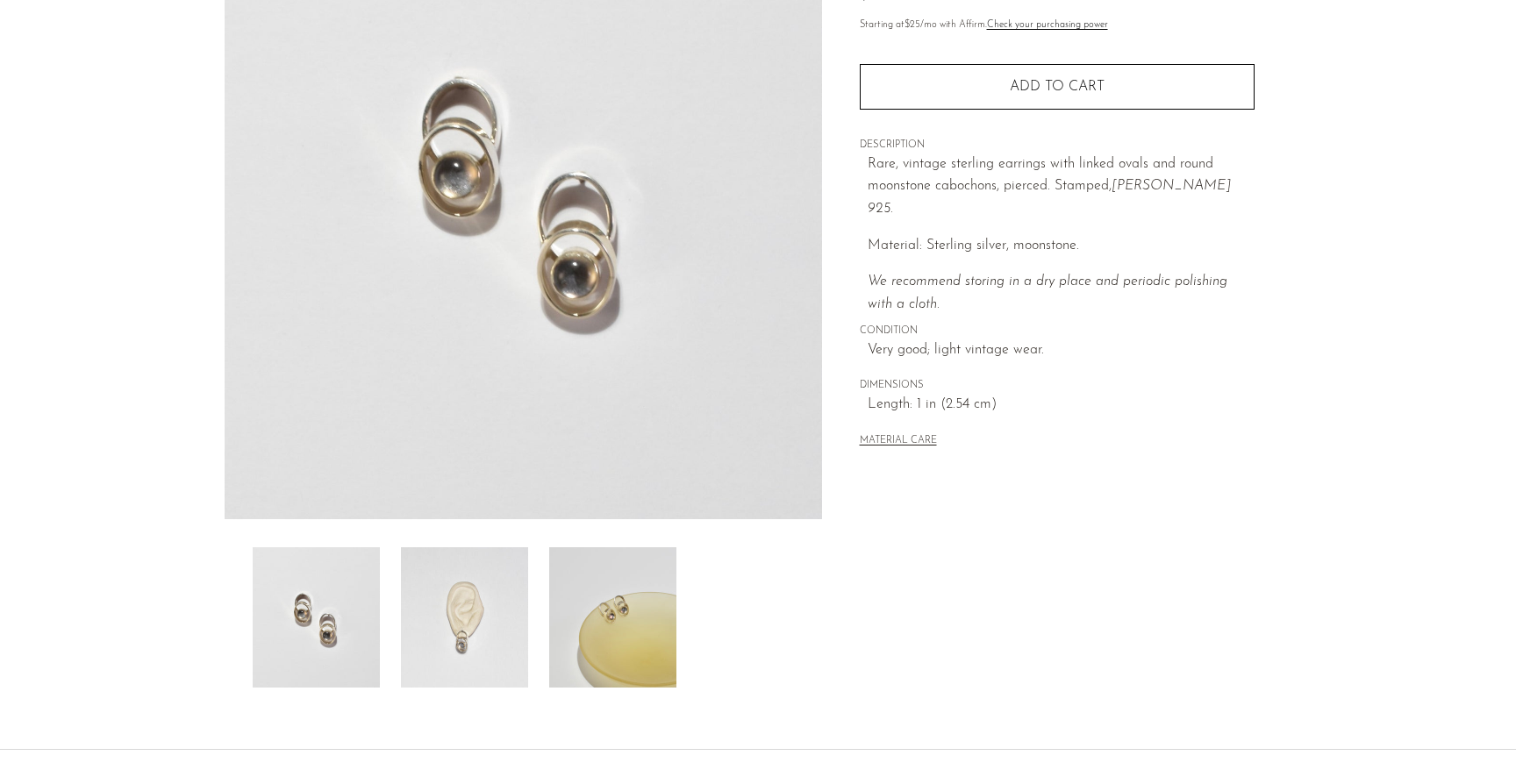
scroll to position [232, 0]
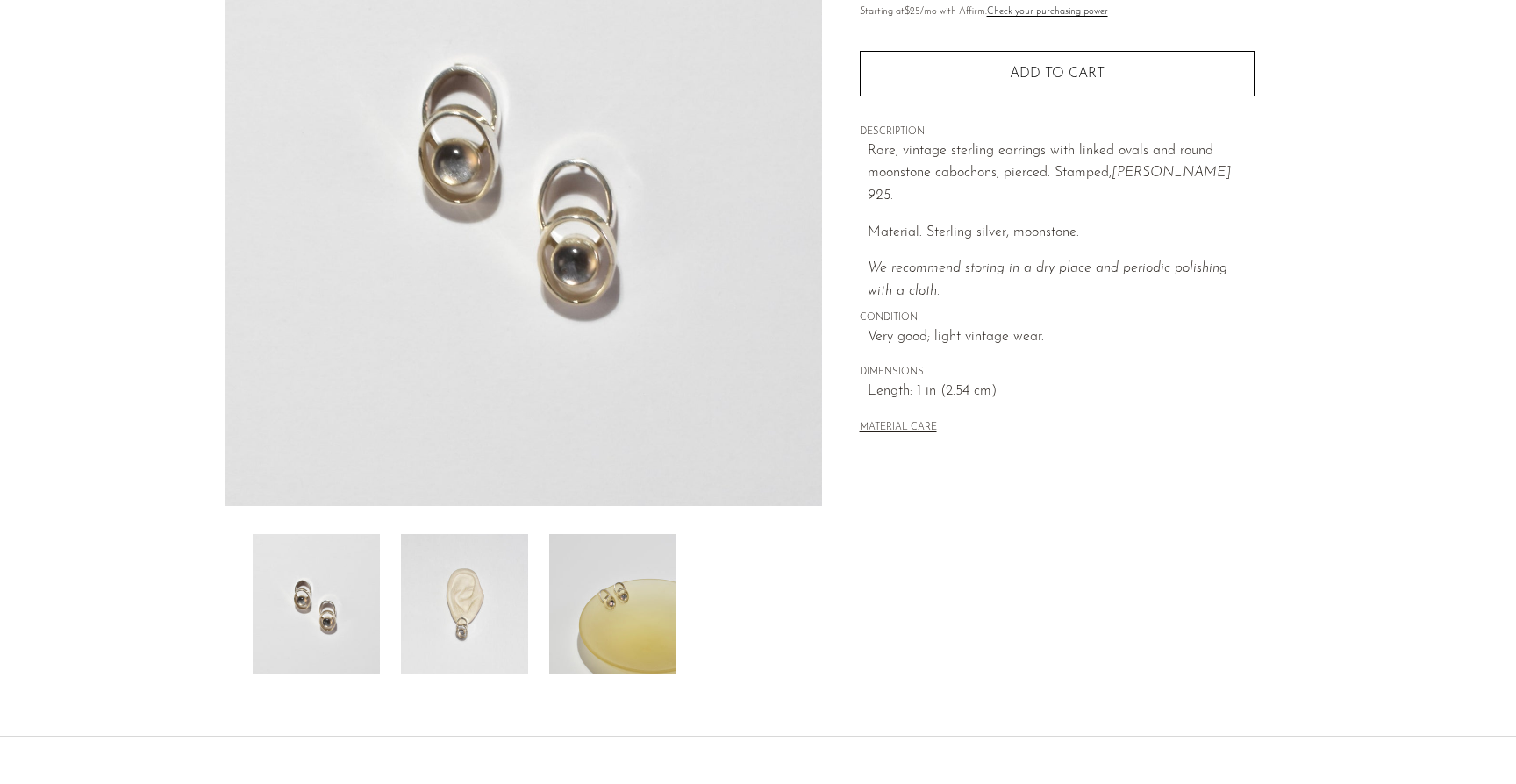
click at [624, 572] on img at bounding box center [613, 604] width 128 height 140
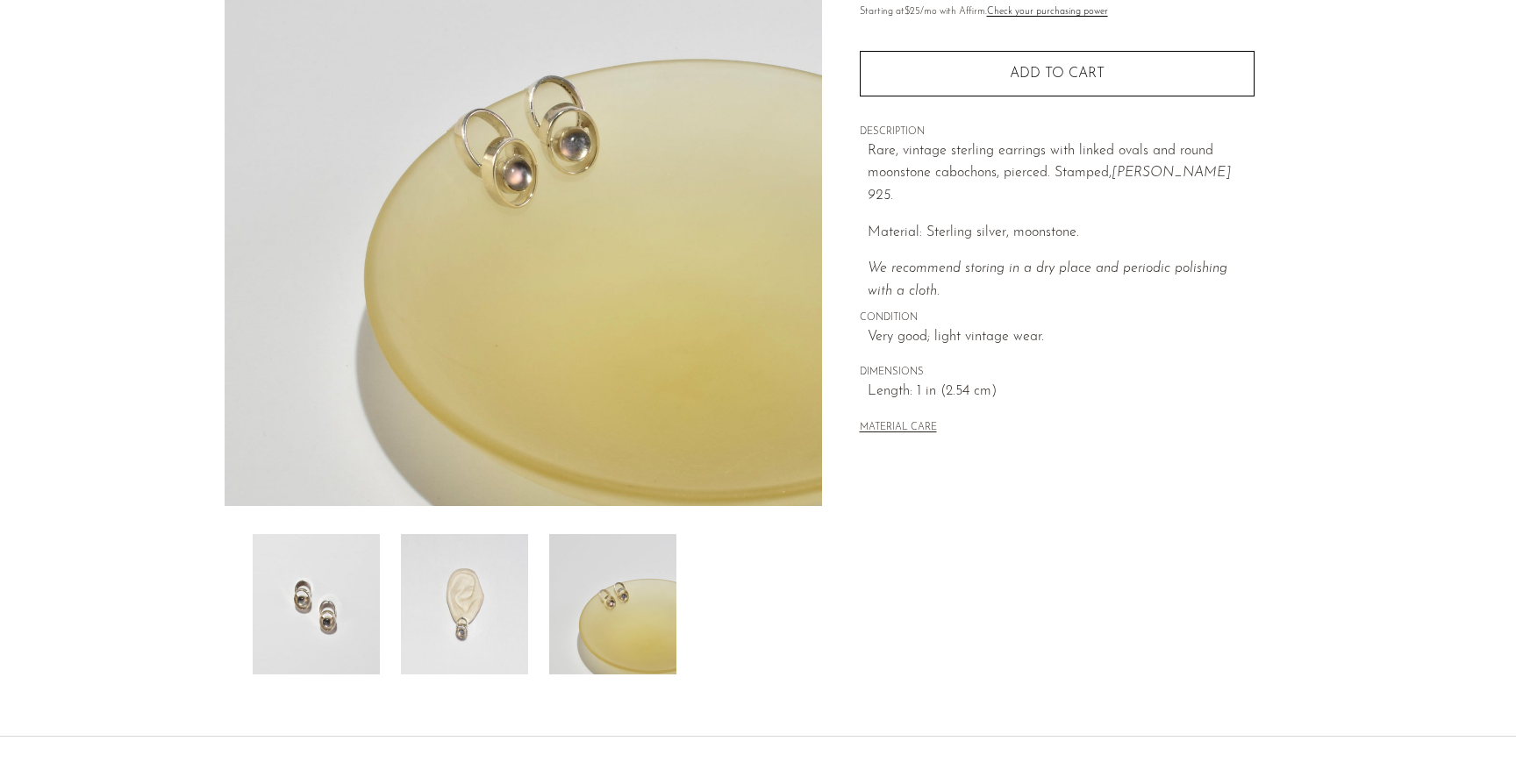
click at [497, 567] on img at bounding box center [465, 604] width 128 height 140
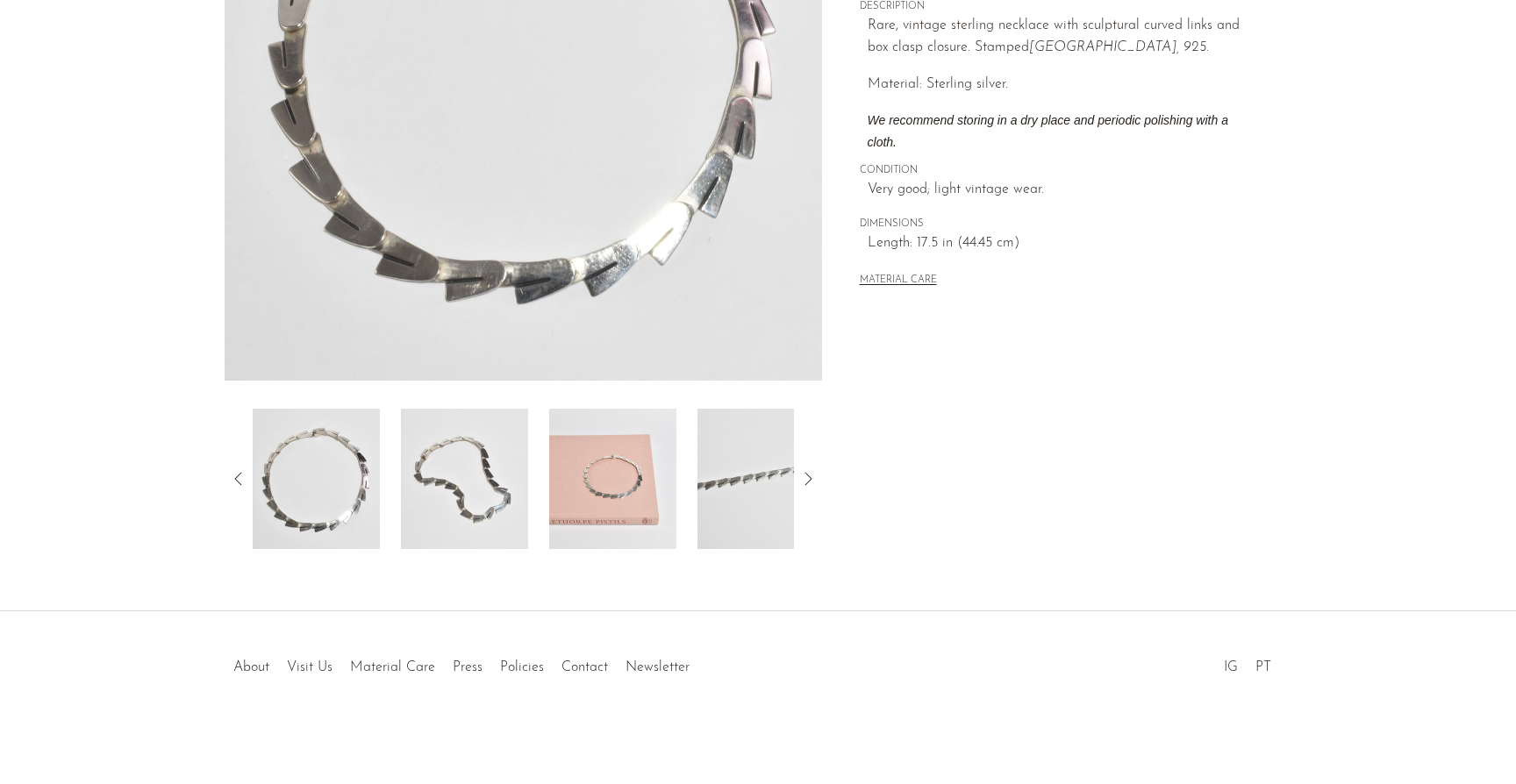
click at [628, 459] on img at bounding box center [613, 479] width 128 height 140
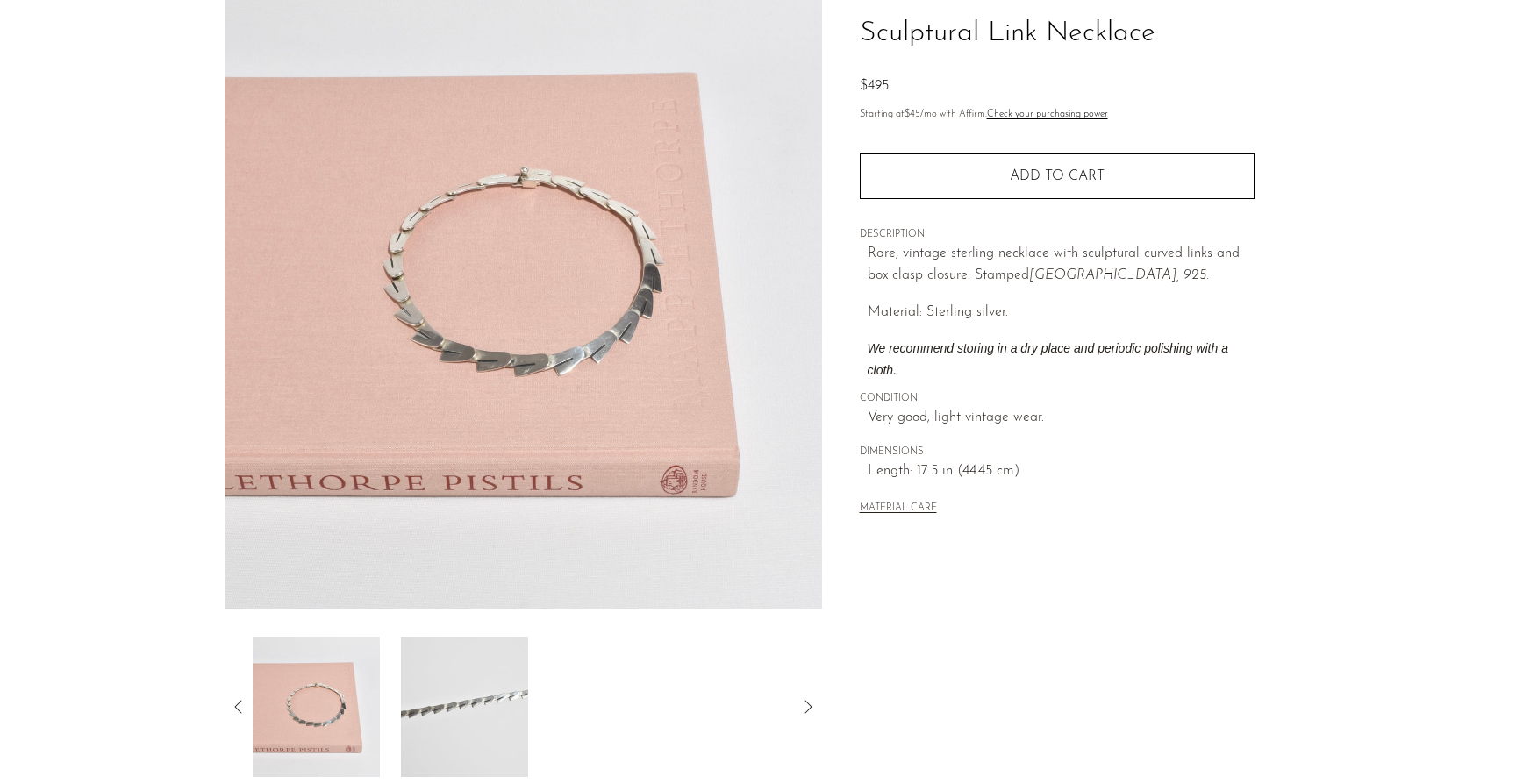
scroll to position [67, 0]
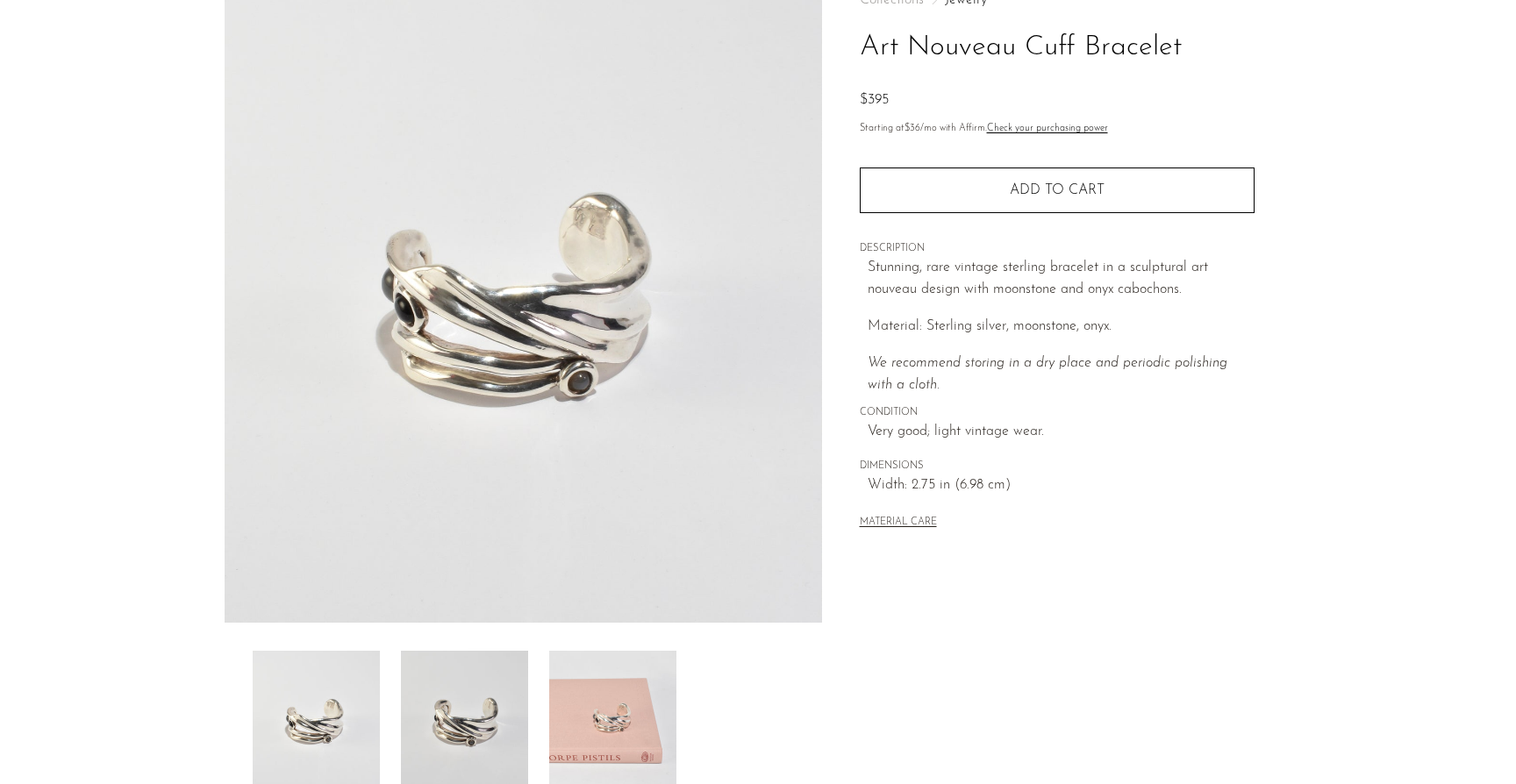
scroll to position [358, 0]
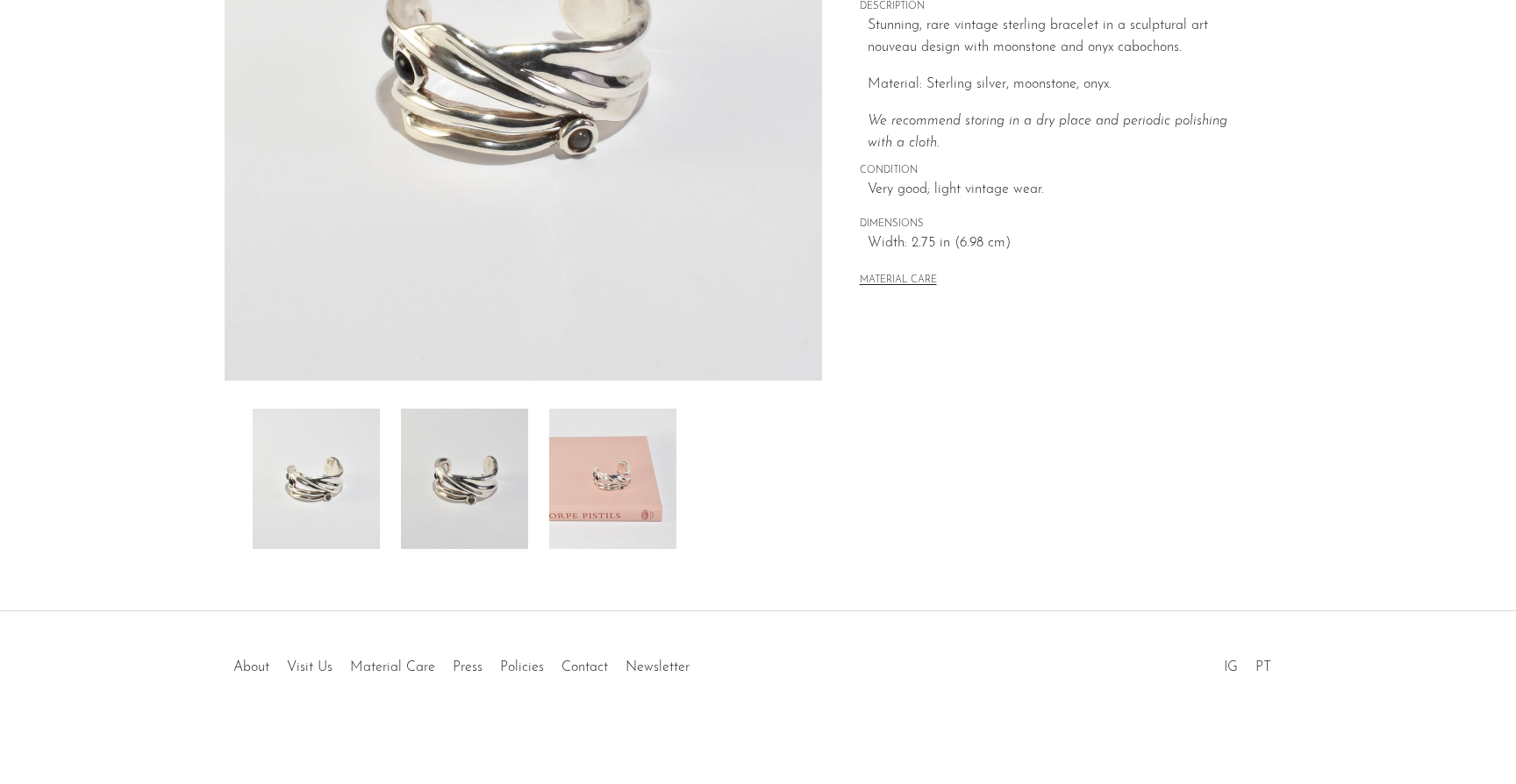
click at [645, 442] on img at bounding box center [613, 479] width 128 height 140
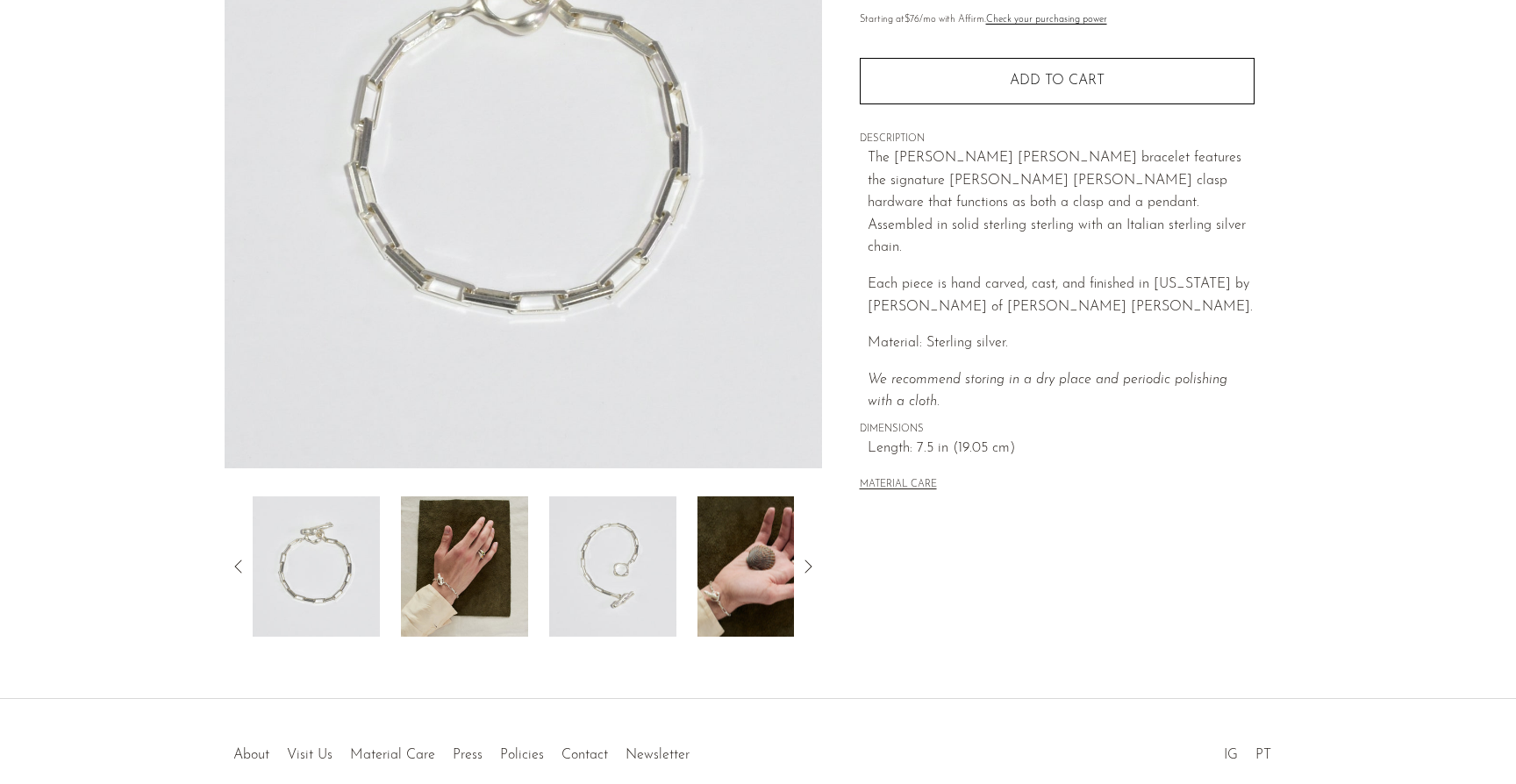
scroll to position [278, 0]
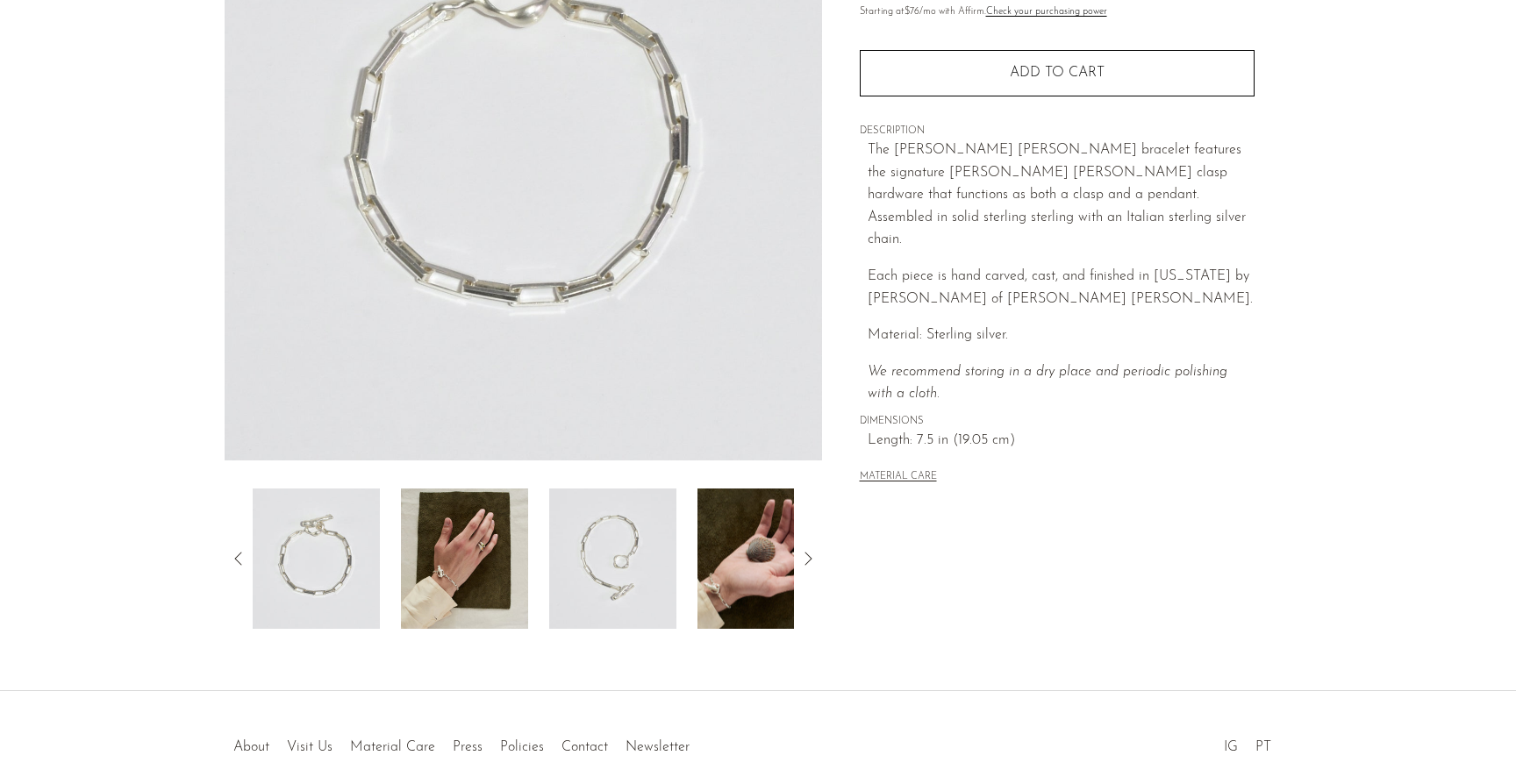
click at [530, 623] on div at bounding box center [523, 558] width 541 height 140
click at [515, 608] on img at bounding box center [465, 558] width 128 height 140
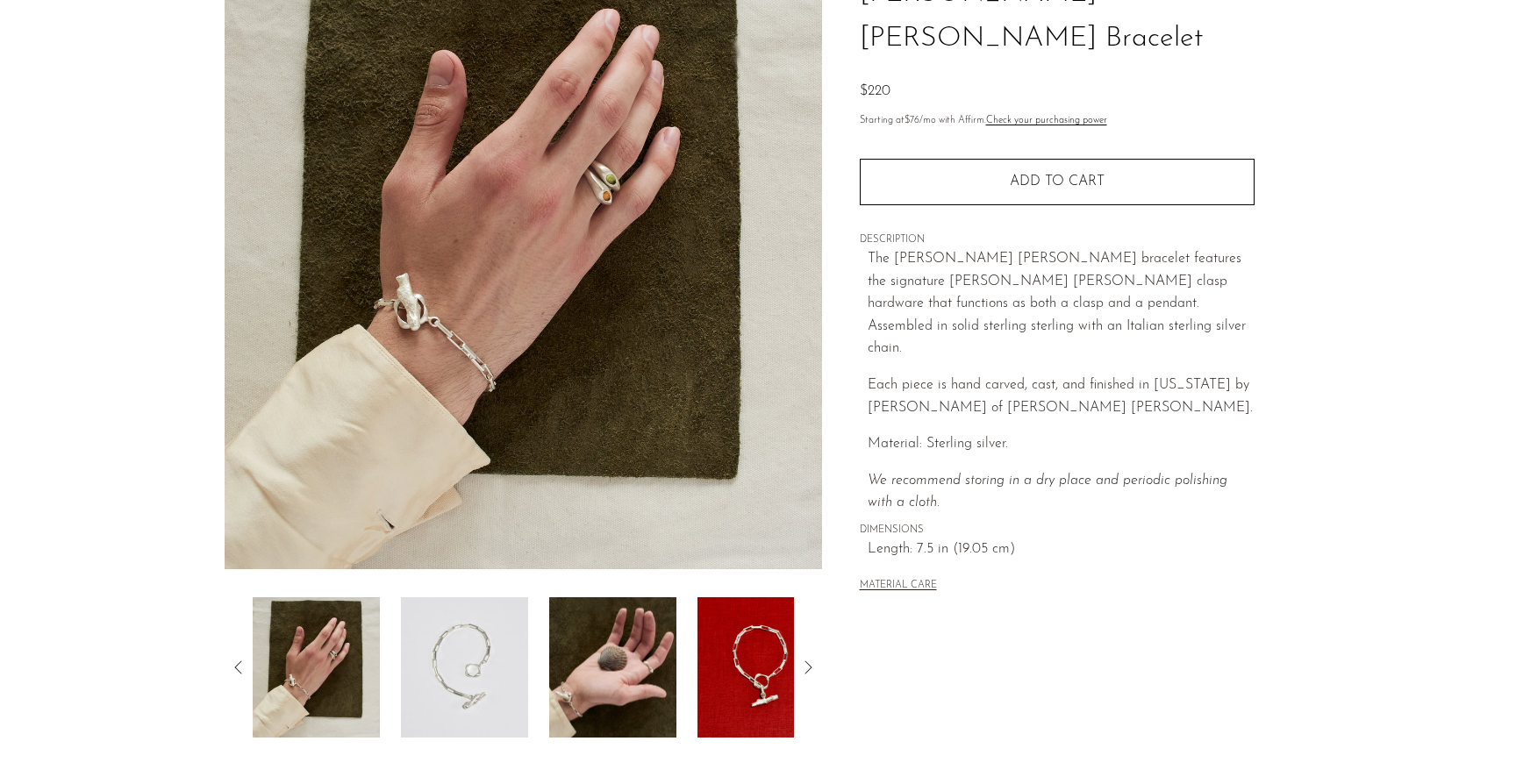
scroll to position [139, 0]
